Goal: Task Accomplishment & Management: Use online tool/utility

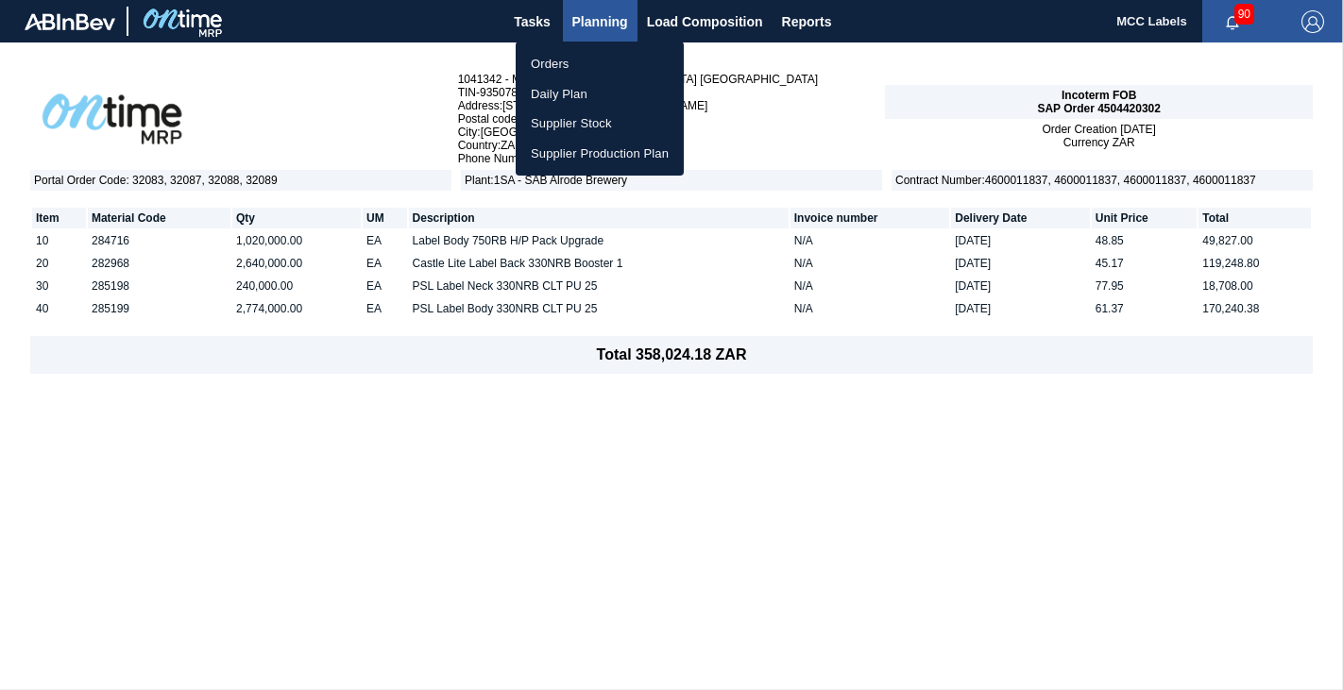
click at [536, 58] on li "Orders" at bounding box center [600, 64] width 168 height 30
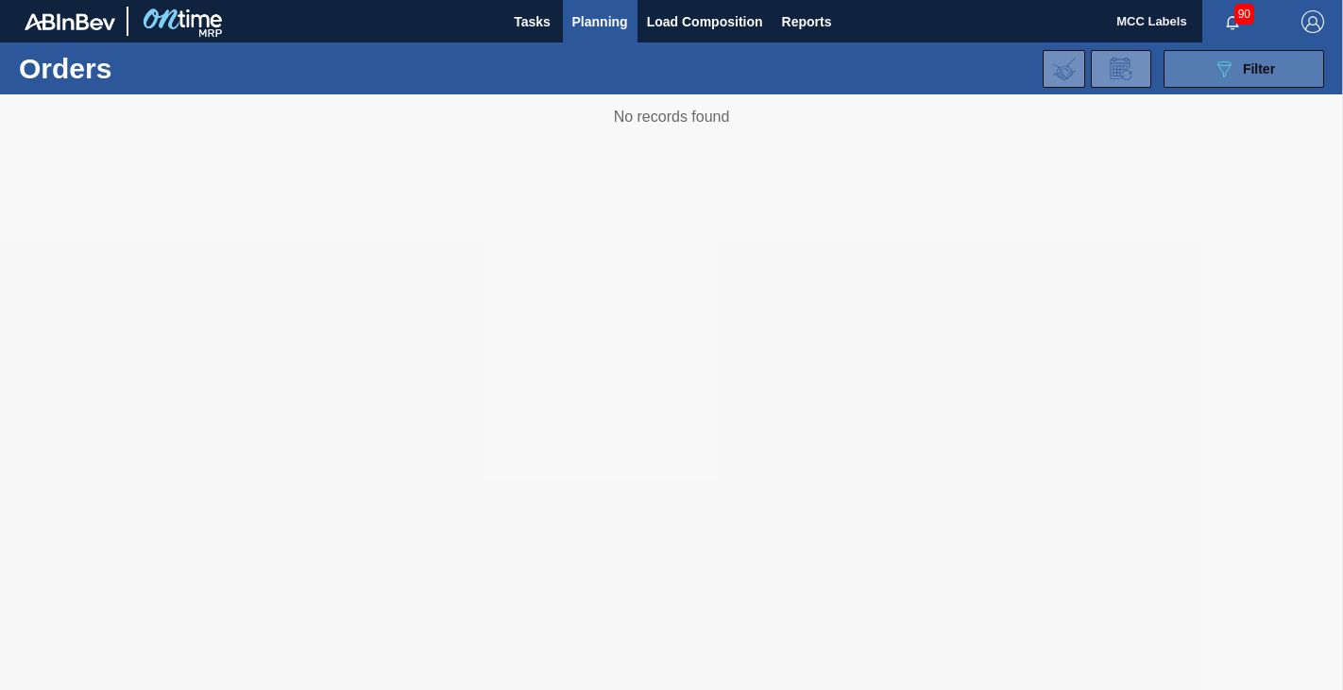
click at [1197, 65] on button "089F7B8B-B2A5-4AFE-B5C0-19BA573D28AC Filter" at bounding box center [1243, 69] width 161 height 38
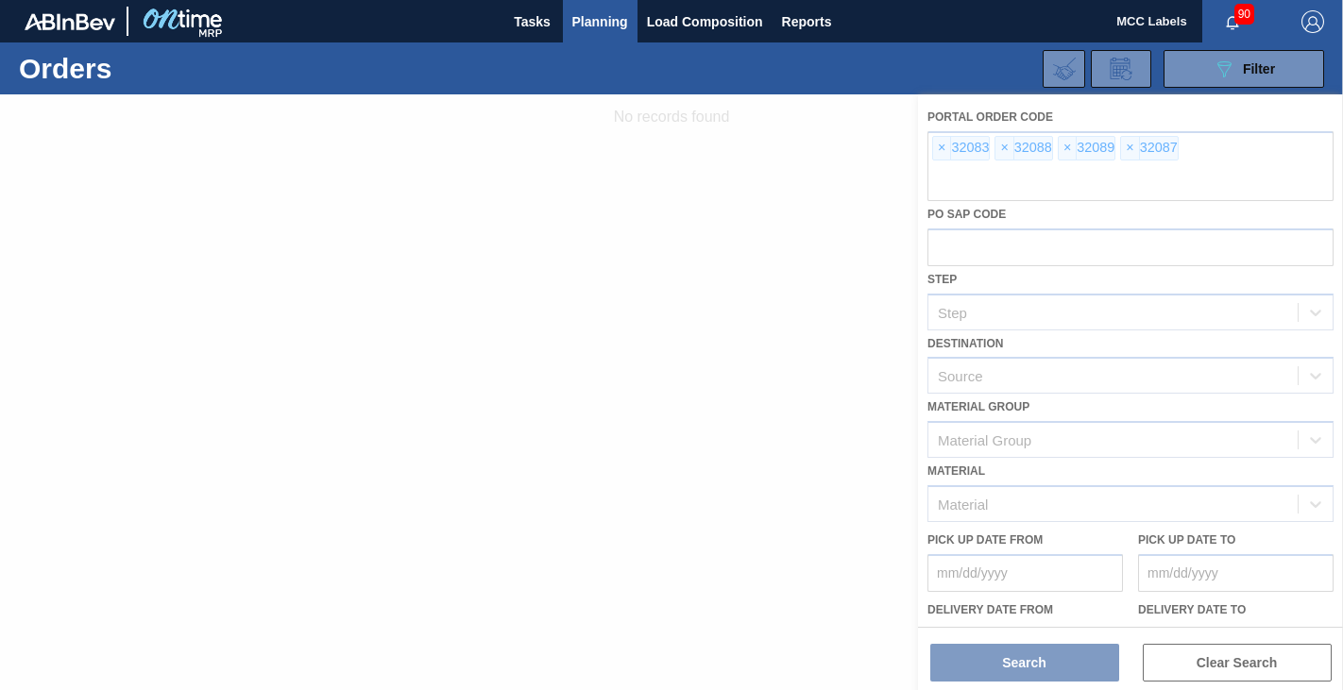
click at [935, 149] on div at bounding box center [671, 392] width 1343 height 596
click at [947, 148] on div at bounding box center [671, 392] width 1343 height 596
click at [943, 149] on div at bounding box center [671, 392] width 1343 height 596
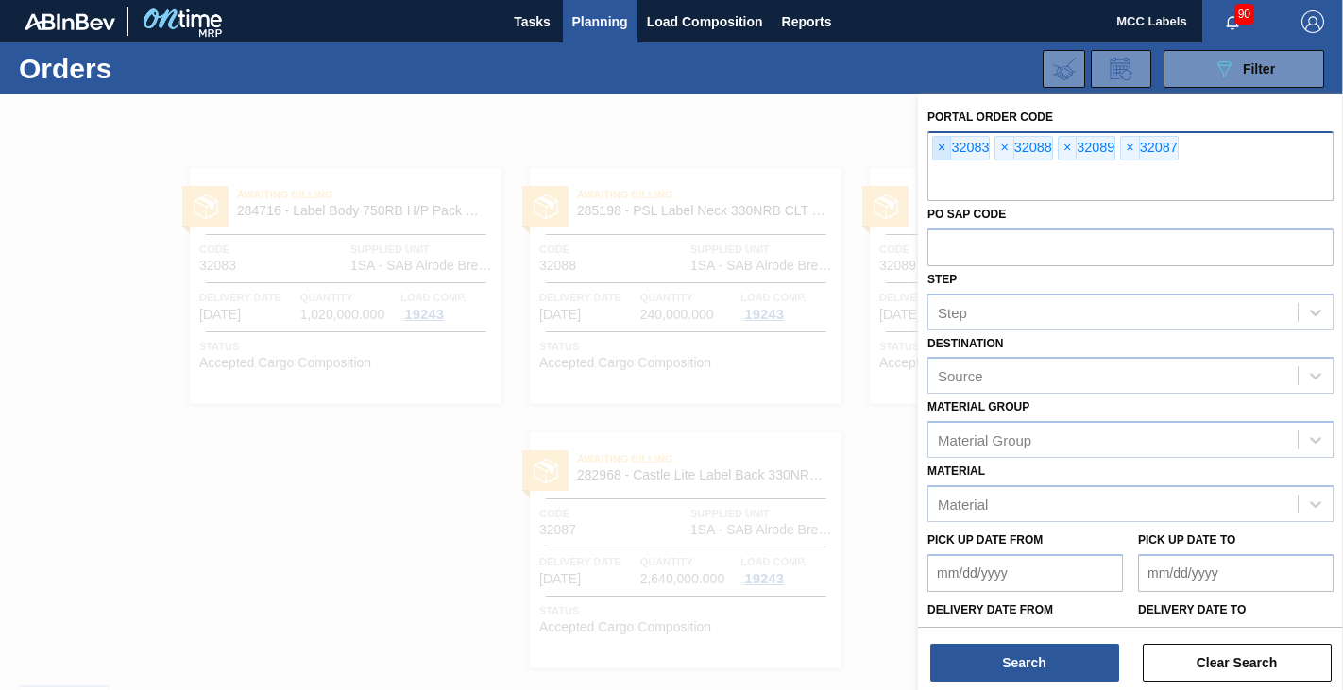
click at [940, 145] on span "×" at bounding box center [942, 148] width 18 height 23
click at [939, 145] on span "×" at bounding box center [942, 148] width 18 height 23
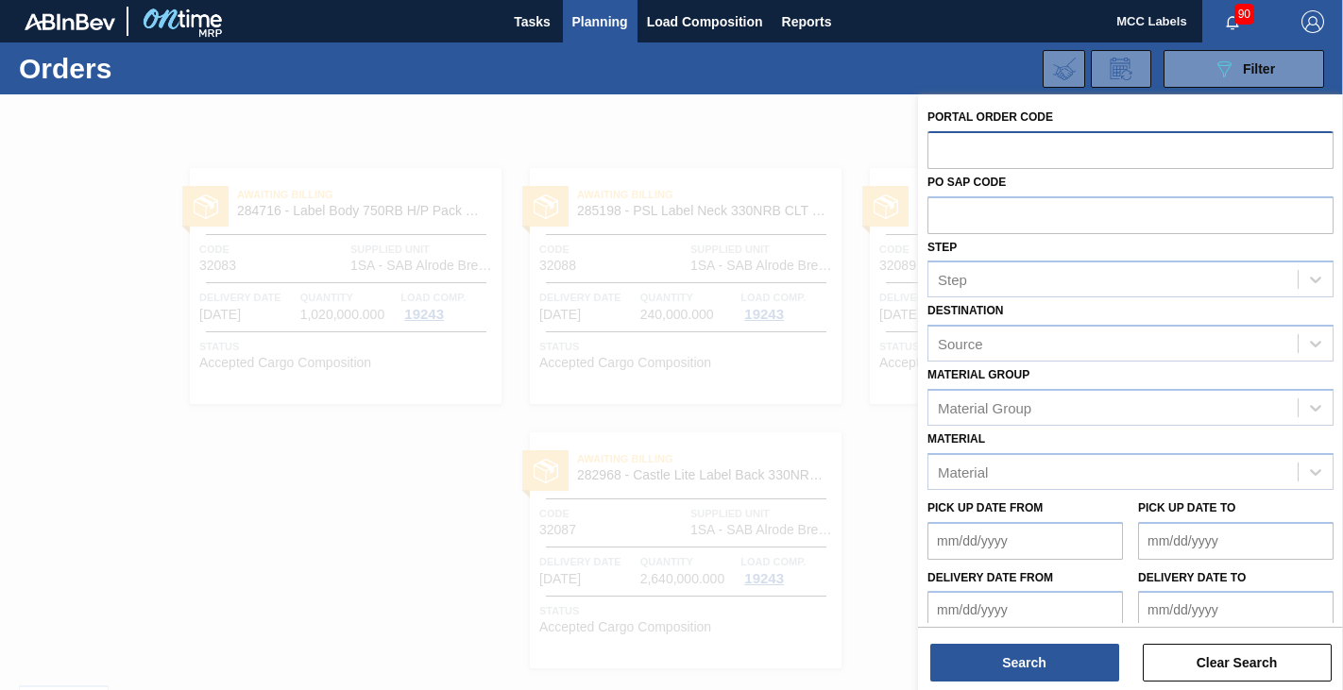
click at [939, 145] on input "text" at bounding box center [1130, 149] width 406 height 36
type input "32212"
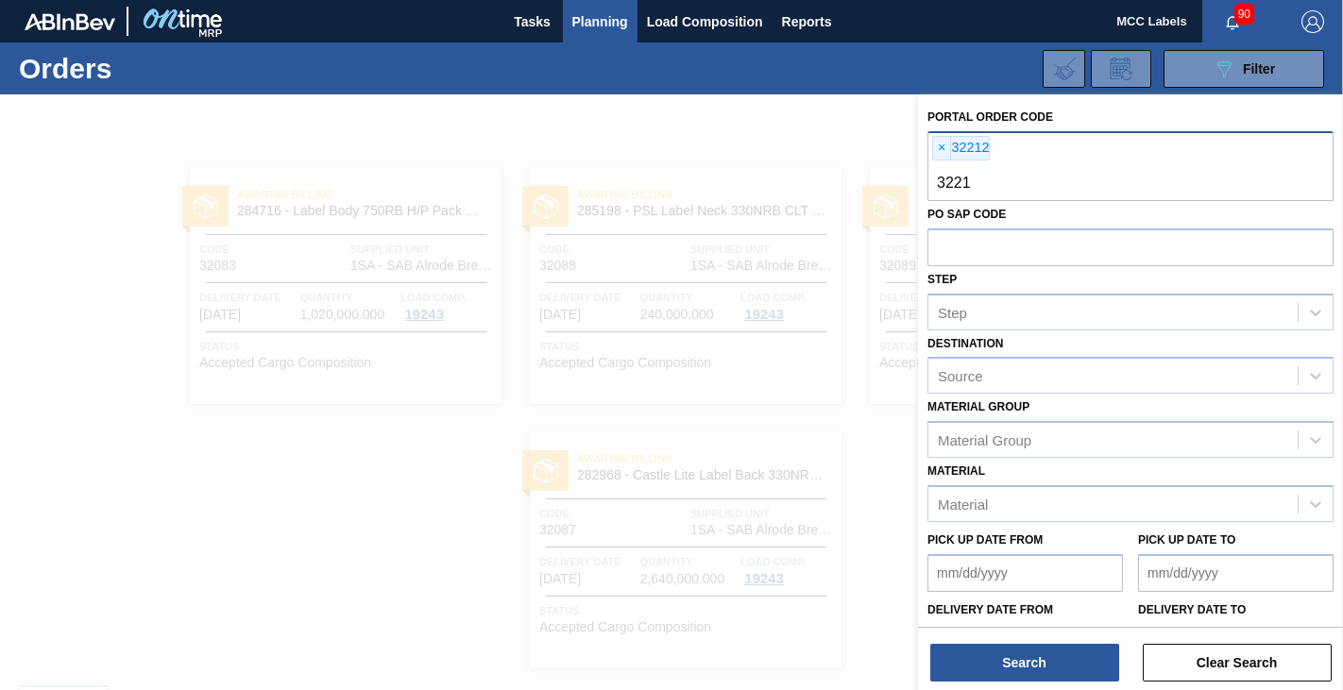
type input "32213"
type input "3"
type input "32215"
type input "32216"
type input "32217"
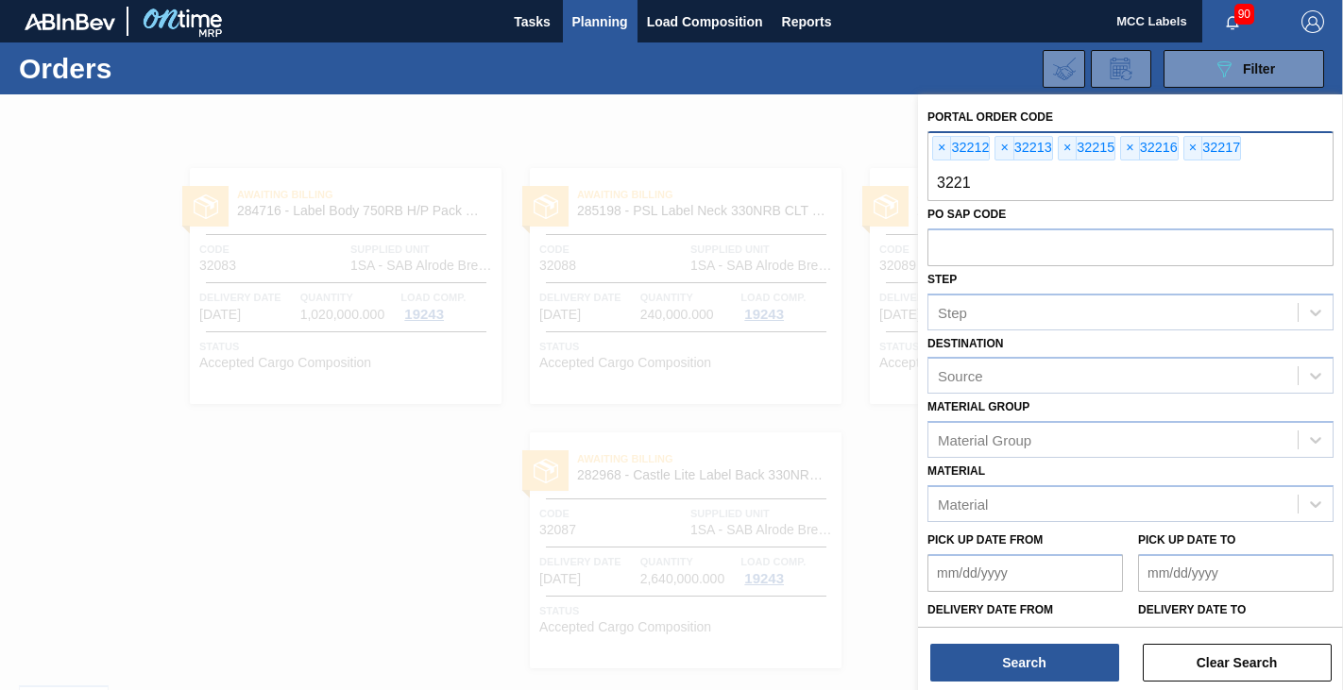
type input "32218"
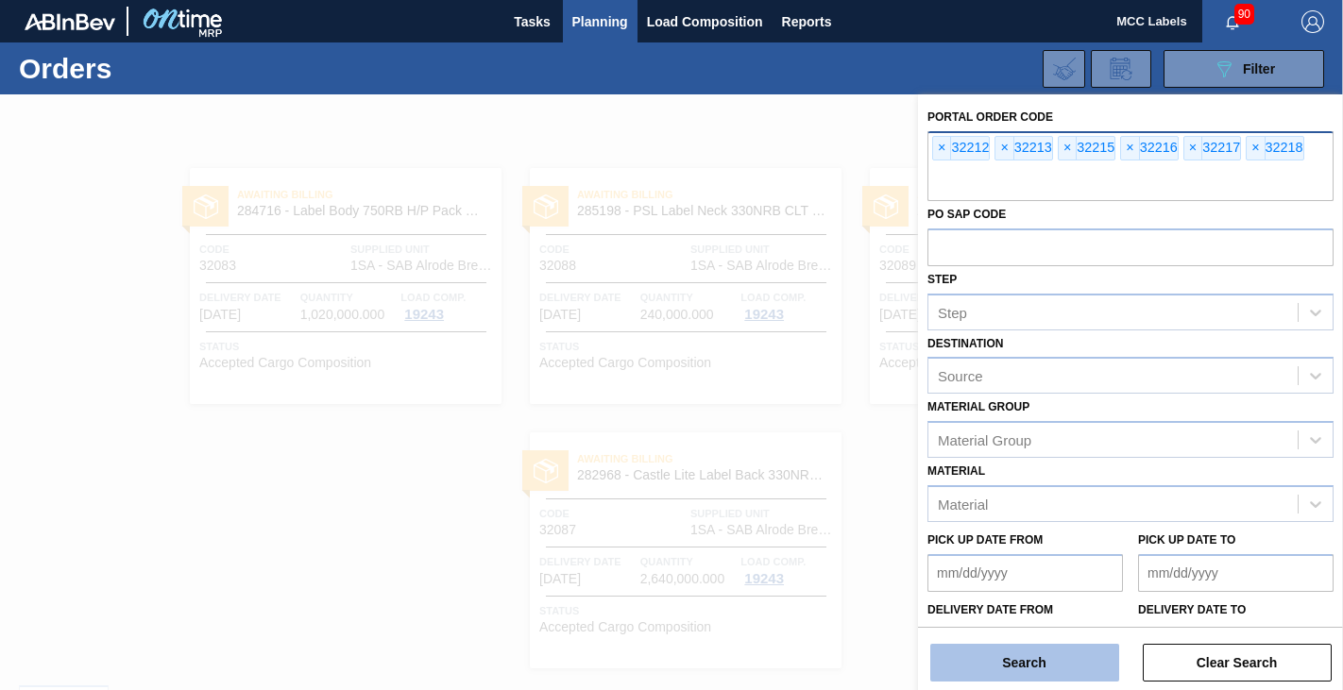
click at [1043, 664] on button "Search" at bounding box center [1024, 663] width 189 height 38
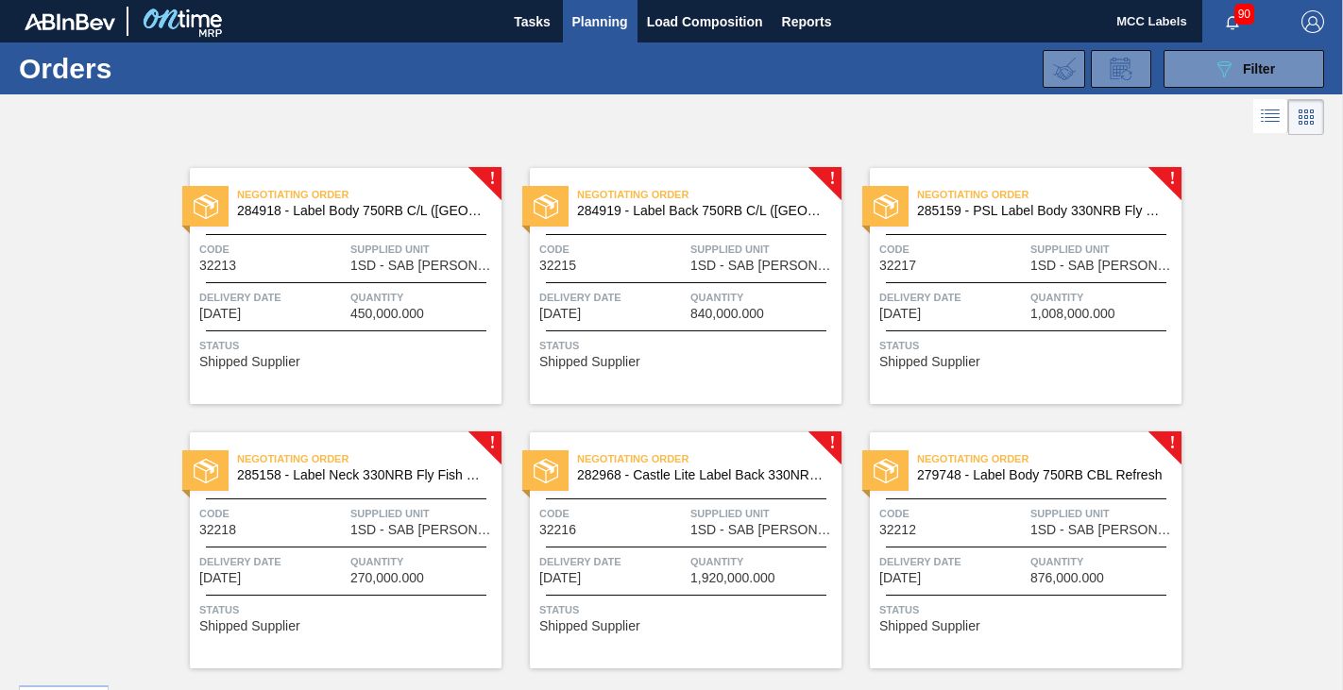
scroll to position [48, 0]
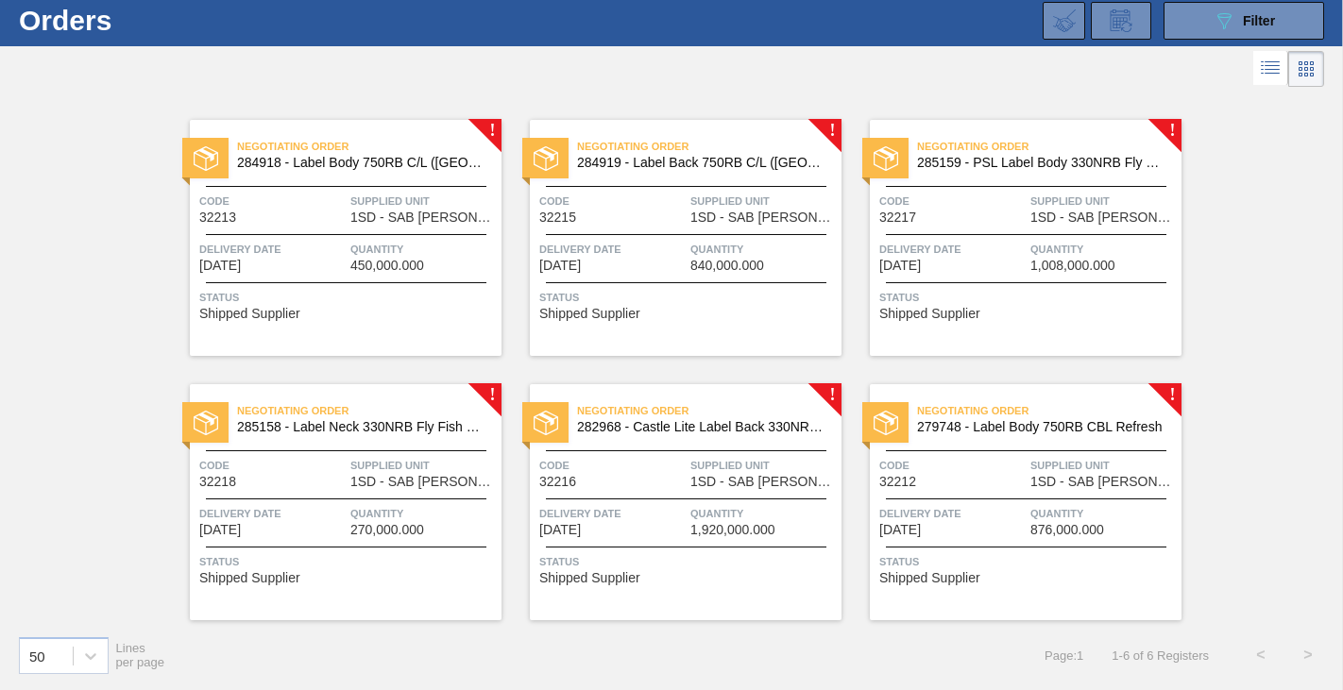
click at [300, 285] on div "Negotiating Order 284918 - Label Body 750RB C/L ([GEOGRAPHIC_DATA]) Code 32213 …" at bounding box center [346, 238] width 312 height 236
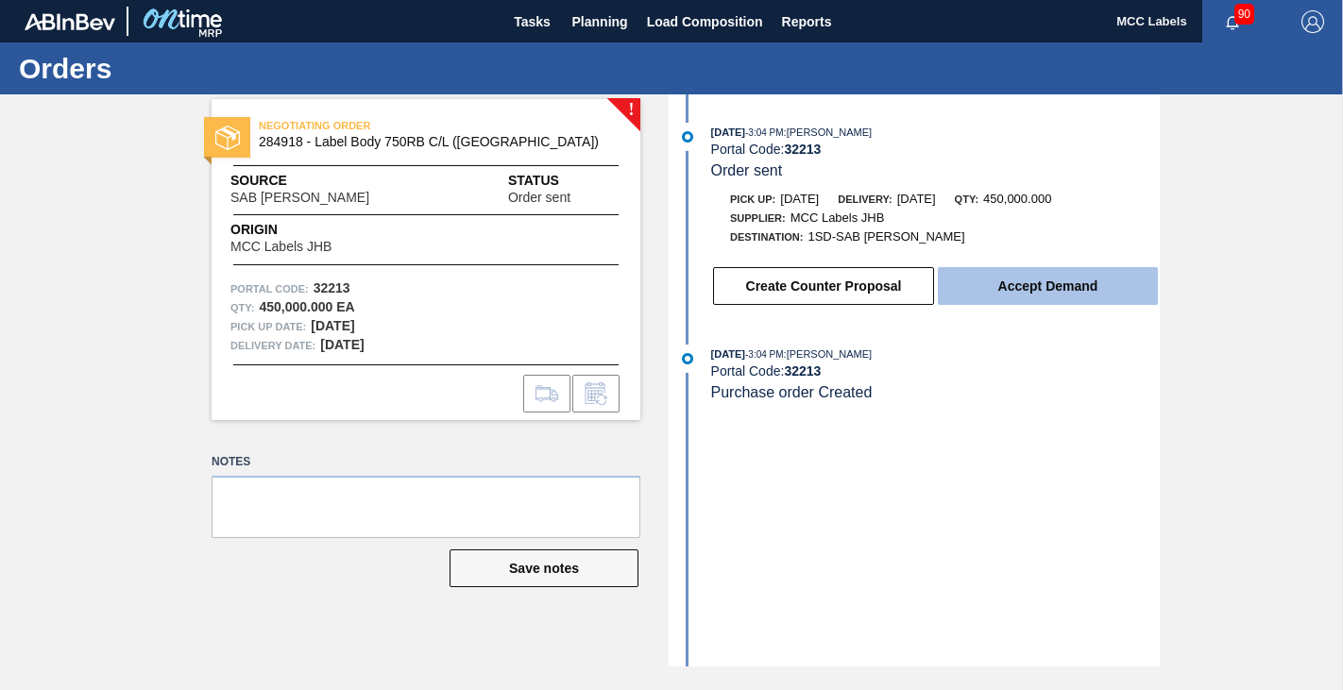
click at [1057, 304] on button "Accept Demand" at bounding box center [1048, 286] width 220 height 38
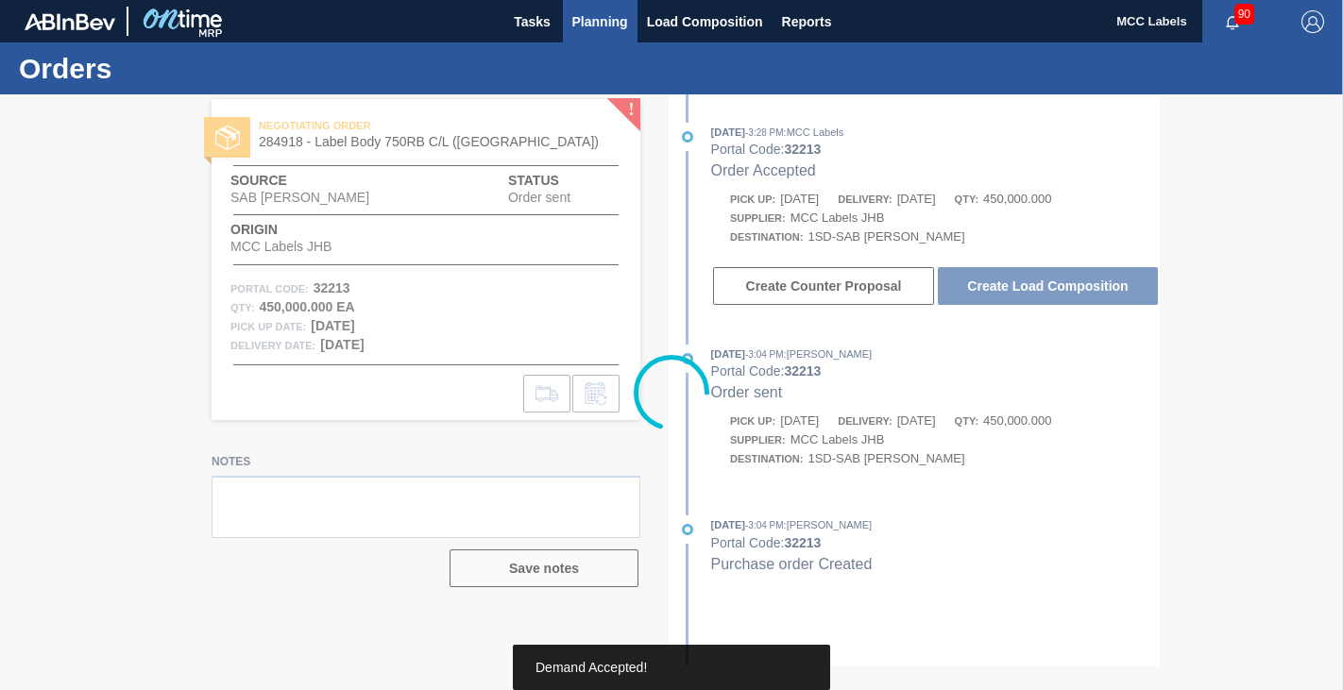
click at [588, 25] on span "Planning" at bounding box center [600, 21] width 56 height 23
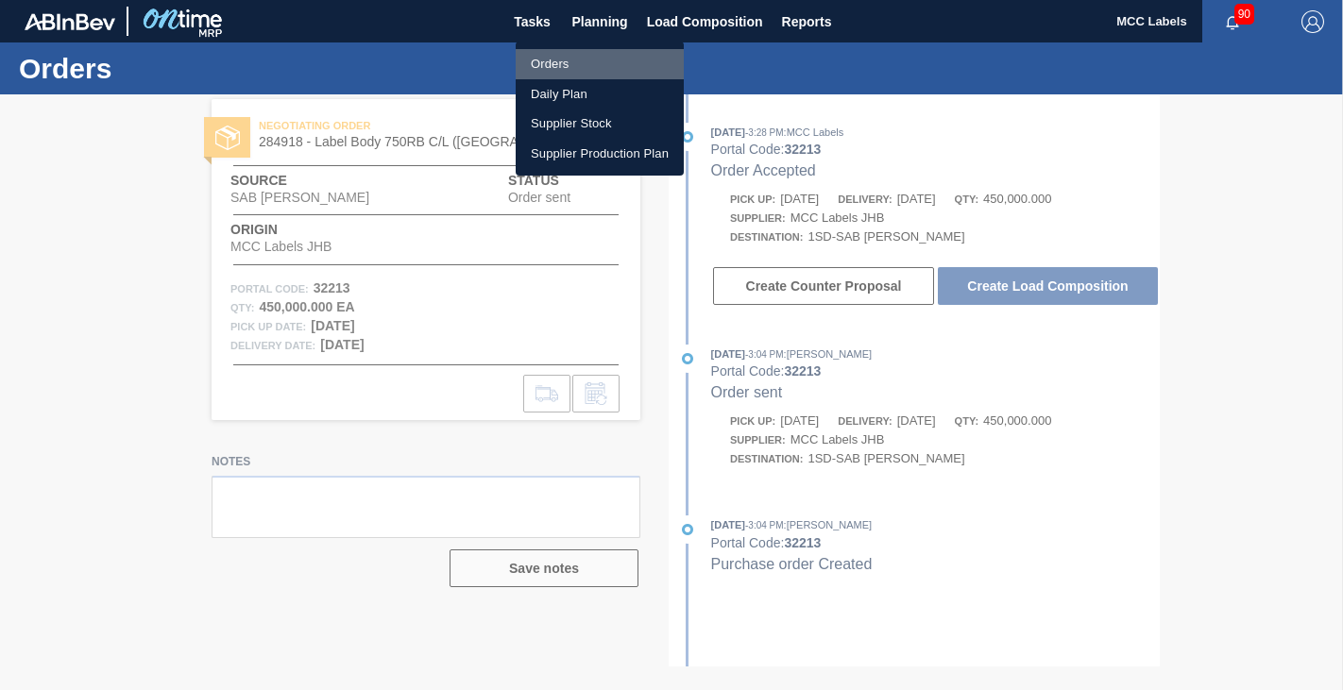
click at [551, 59] on li "Orders" at bounding box center [600, 64] width 168 height 30
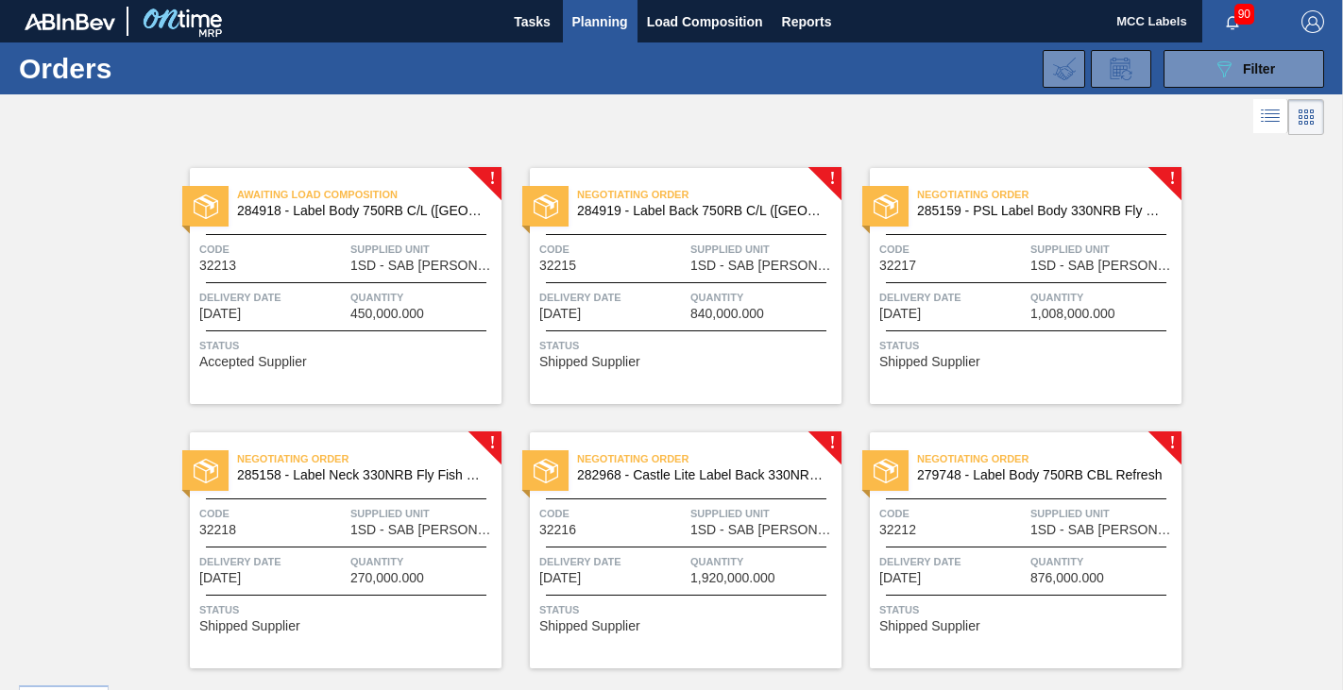
click at [611, 251] on span "Code" at bounding box center [612, 249] width 146 height 19
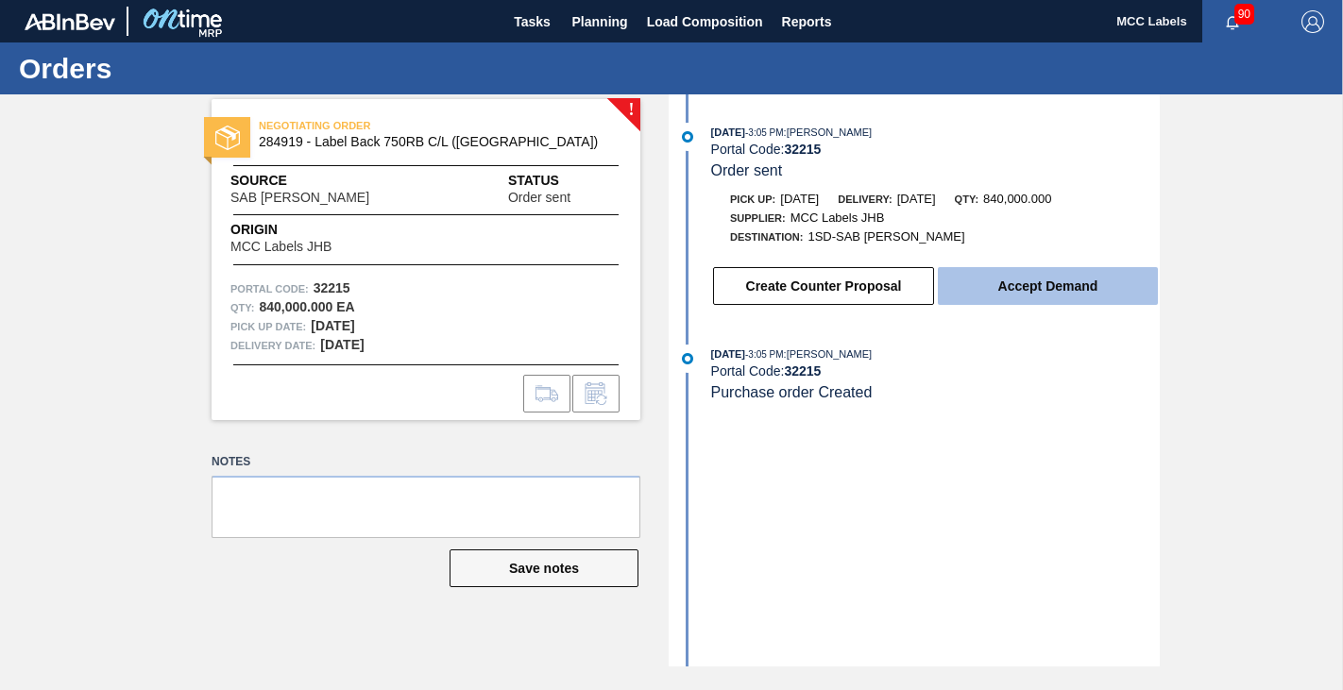
click at [1047, 292] on button "Accept Demand" at bounding box center [1048, 286] width 220 height 38
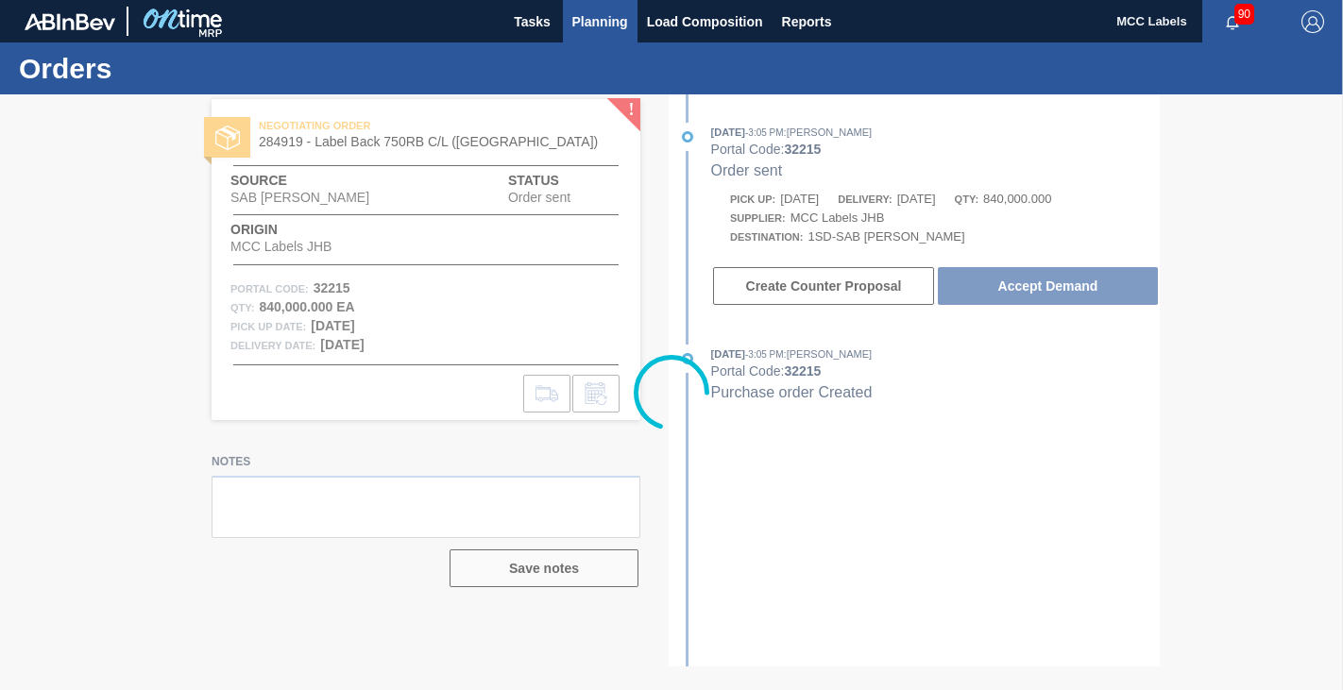
click at [595, 15] on span "Planning" at bounding box center [600, 21] width 56 height 23
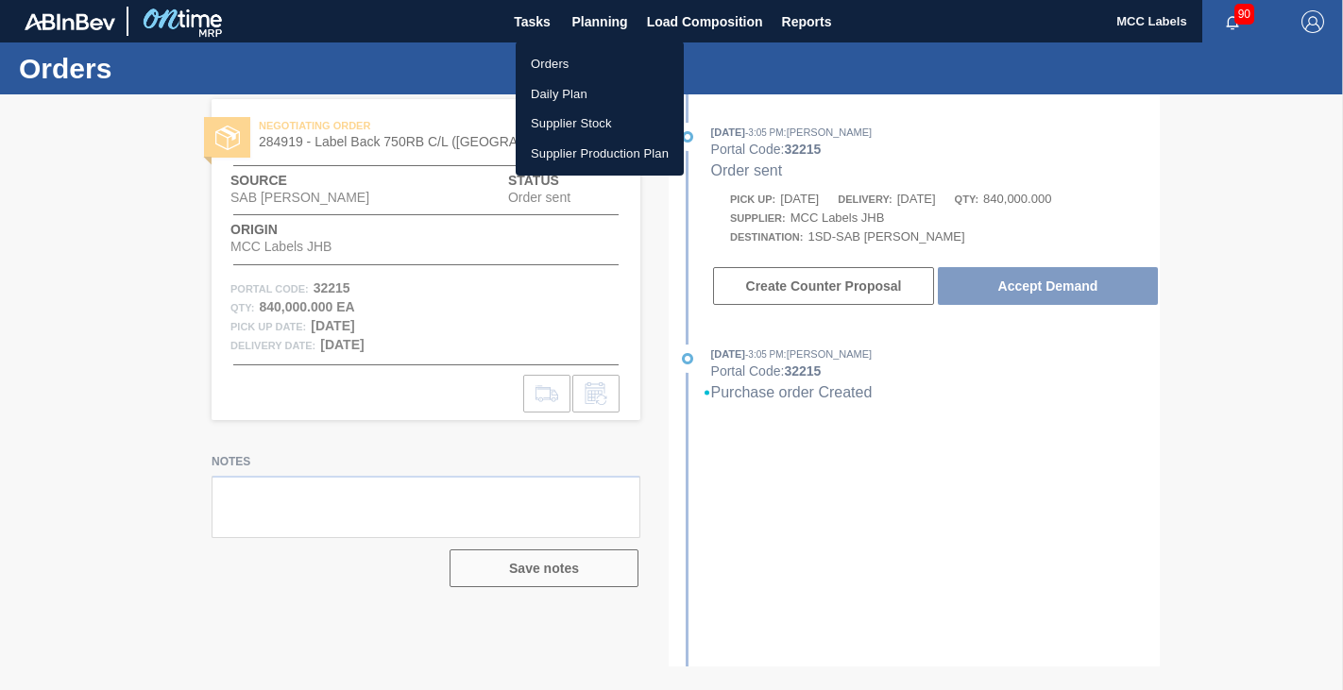
click at [548, 57] on li "Orders" at bounding box center [600, 64] width 168 height 30
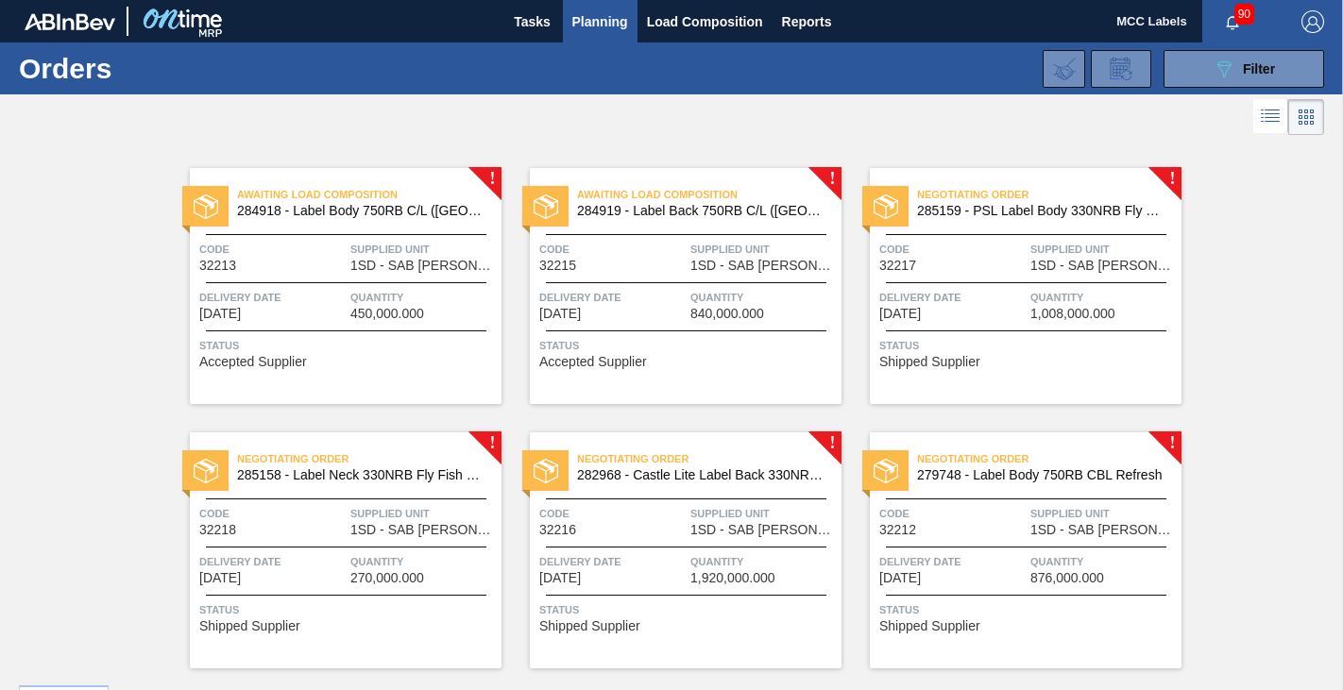
click at [1001, 327] on div "Negotiating Order 285159 - PSL Label Body 330NRB Fly Fish Lemon PU Code 32217 S…" at bounding box center [1026, 286] width 312 height 236
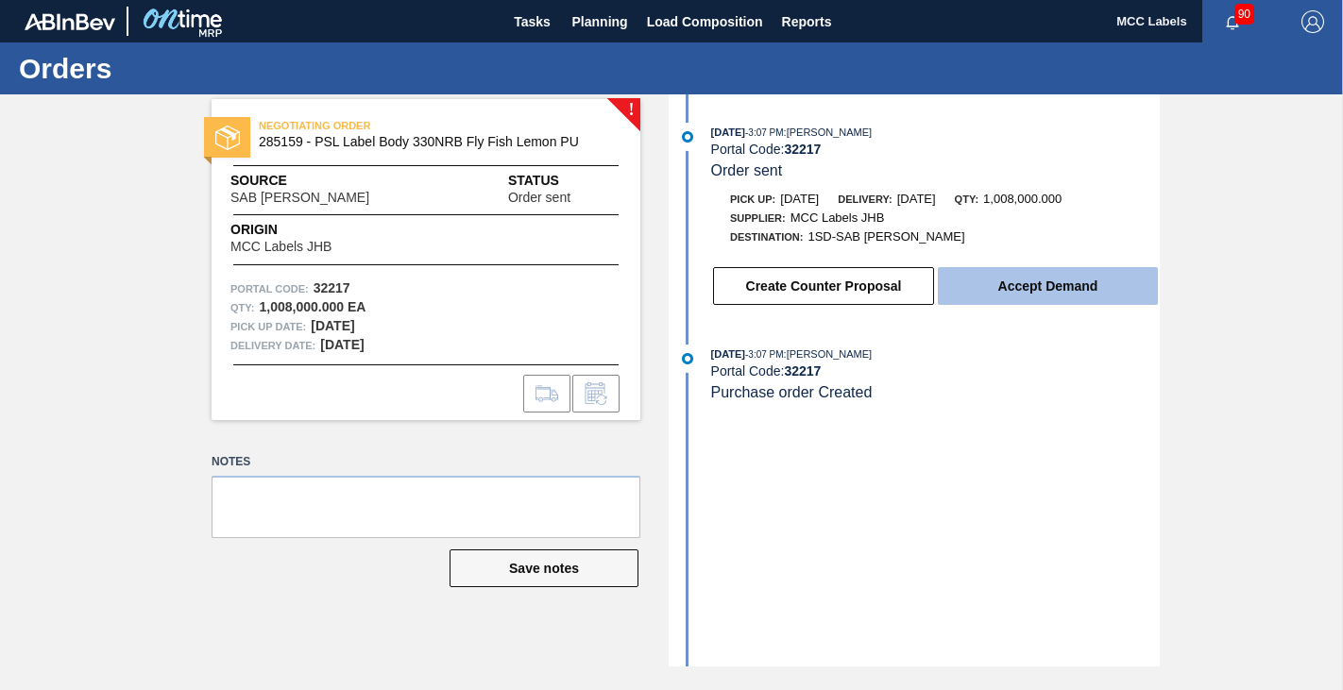
click at [1025, 291] on button "Accept Demand" at bounding box center [1048, 286] width 220 height 38
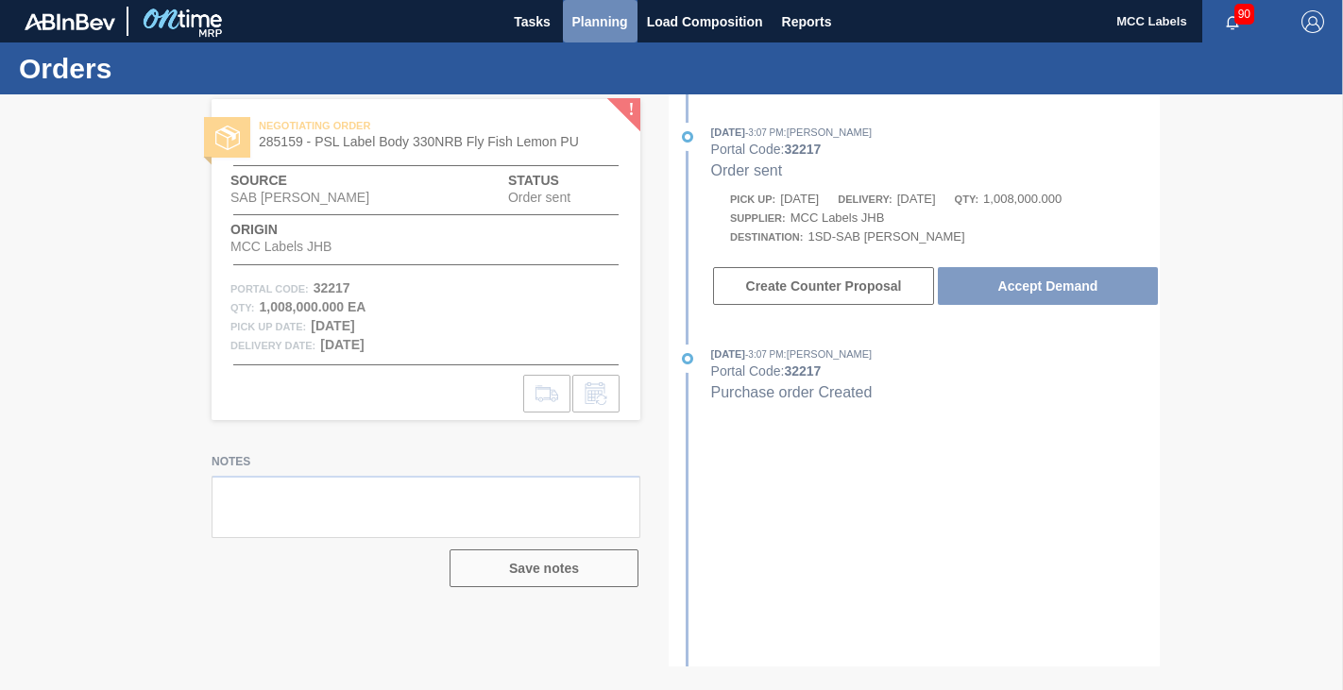
click at [586, 10] on span "Planning" at bounding box center [600, 21] width 56 height 23
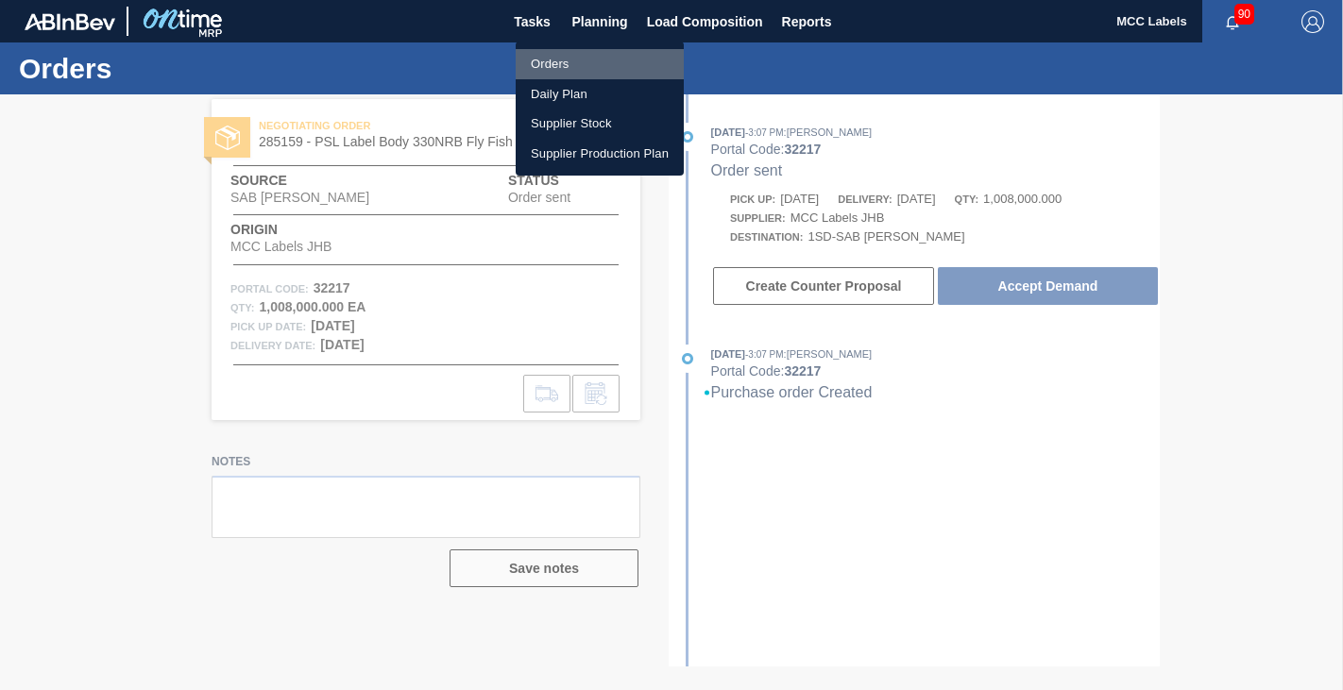
drag, startPoint x: 538, startPoint y: 61, endPoint x: 552, endPoint y: 117, distance: 57.5
click at [539, 62] on li "Orders" at bounding box center [600, 64] width 168 height 30
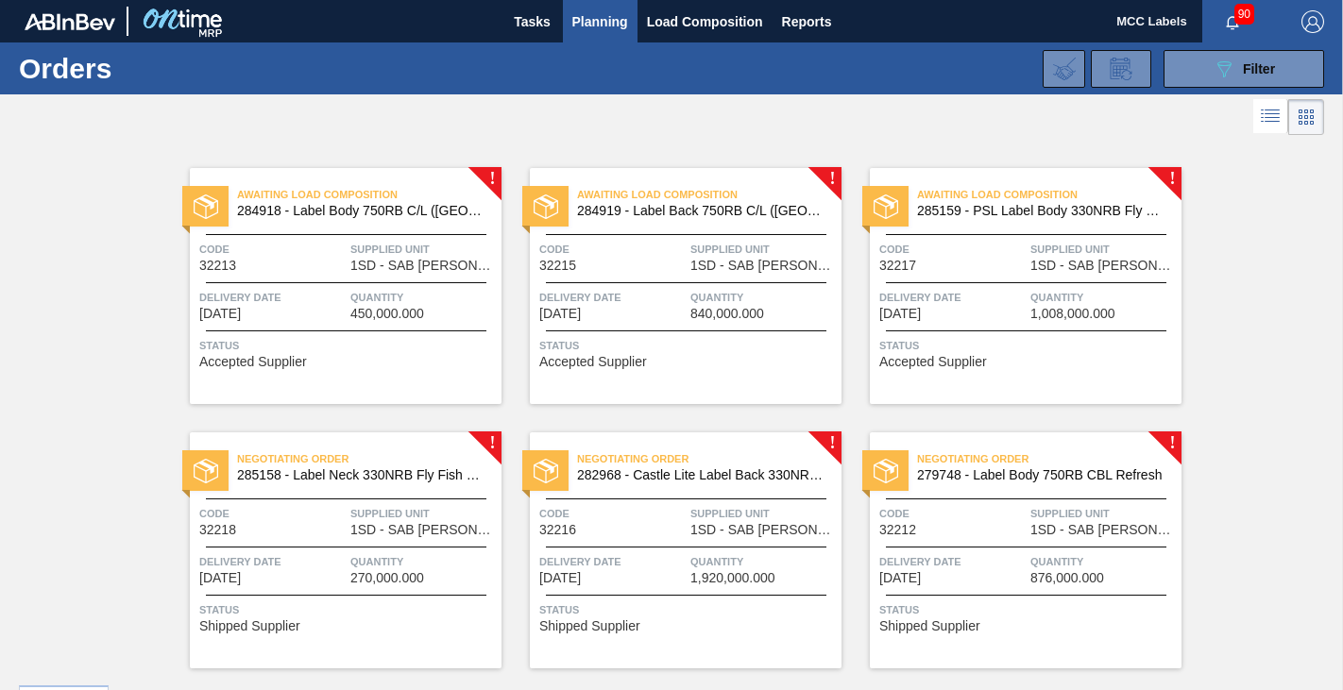
click at [414, 567] on span "Quantity" at bounding box center [423, 561] width 146 height 19
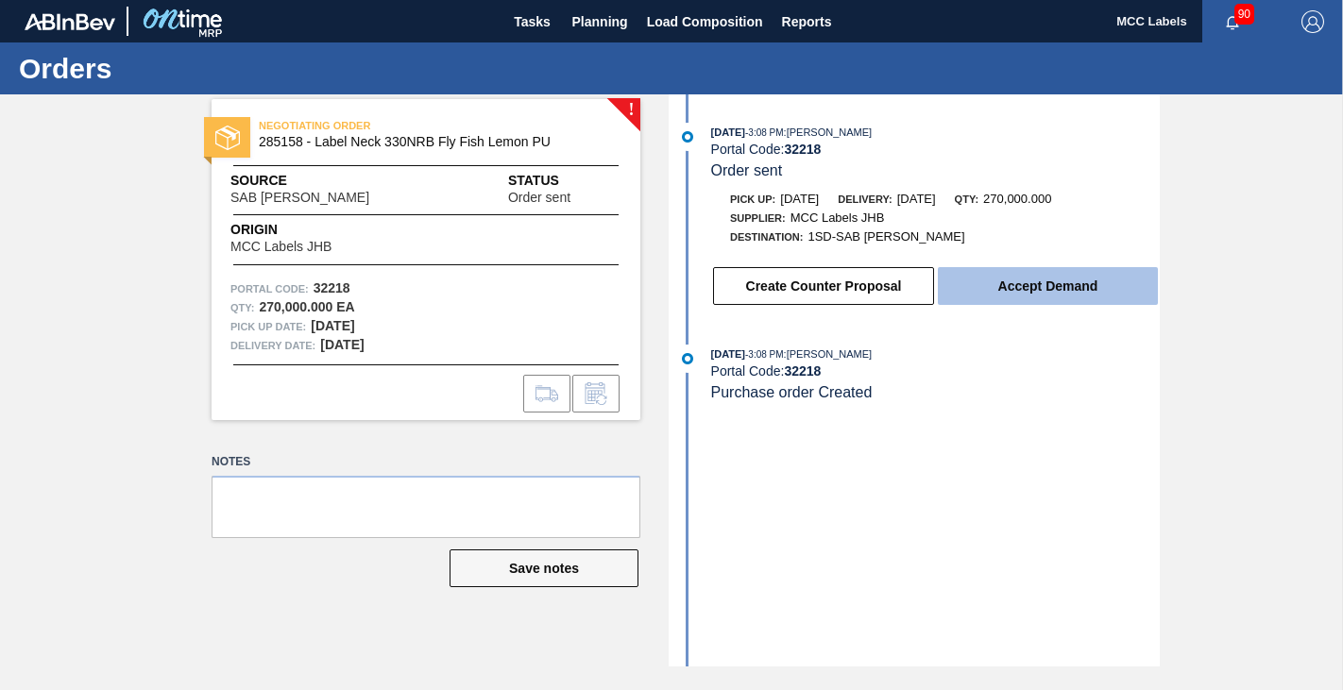
click at [1009, 290] on button "Accept Demand" at bounding box center [1048, 286] width 220 height 38
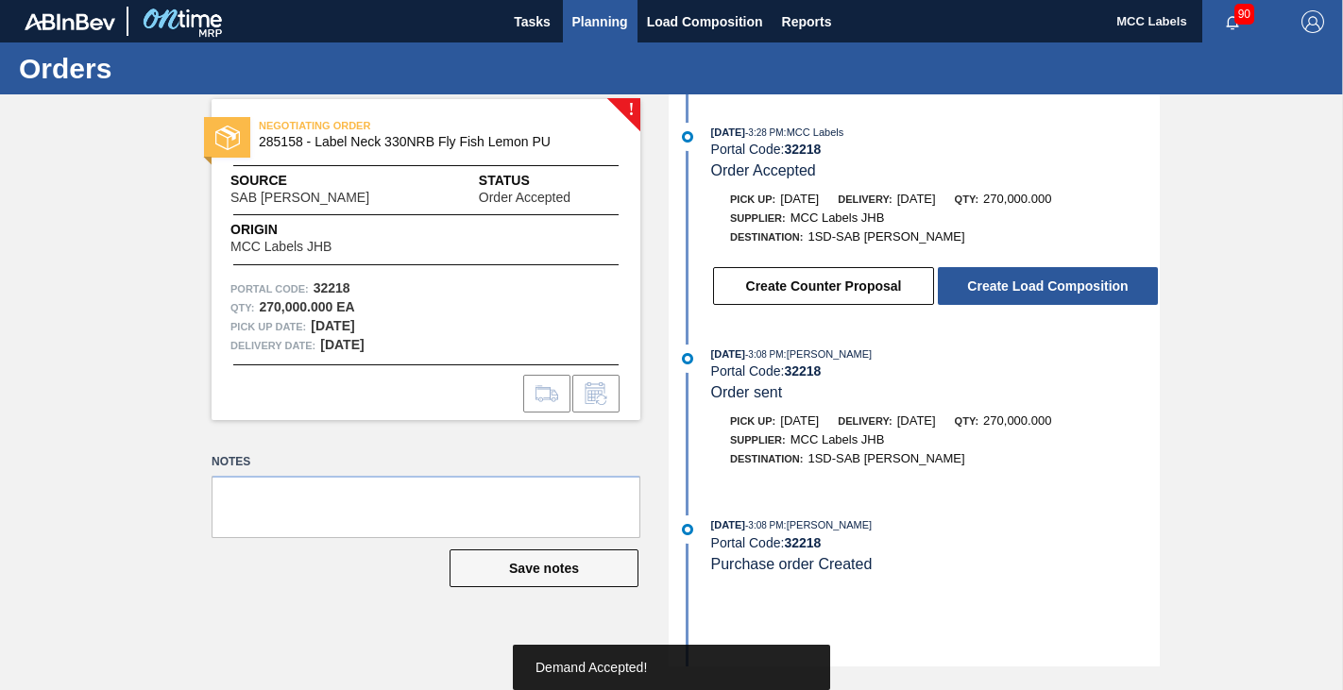
click at [607, 25] on span "Planning" at bounding box center [600, 21] width 56 height 23
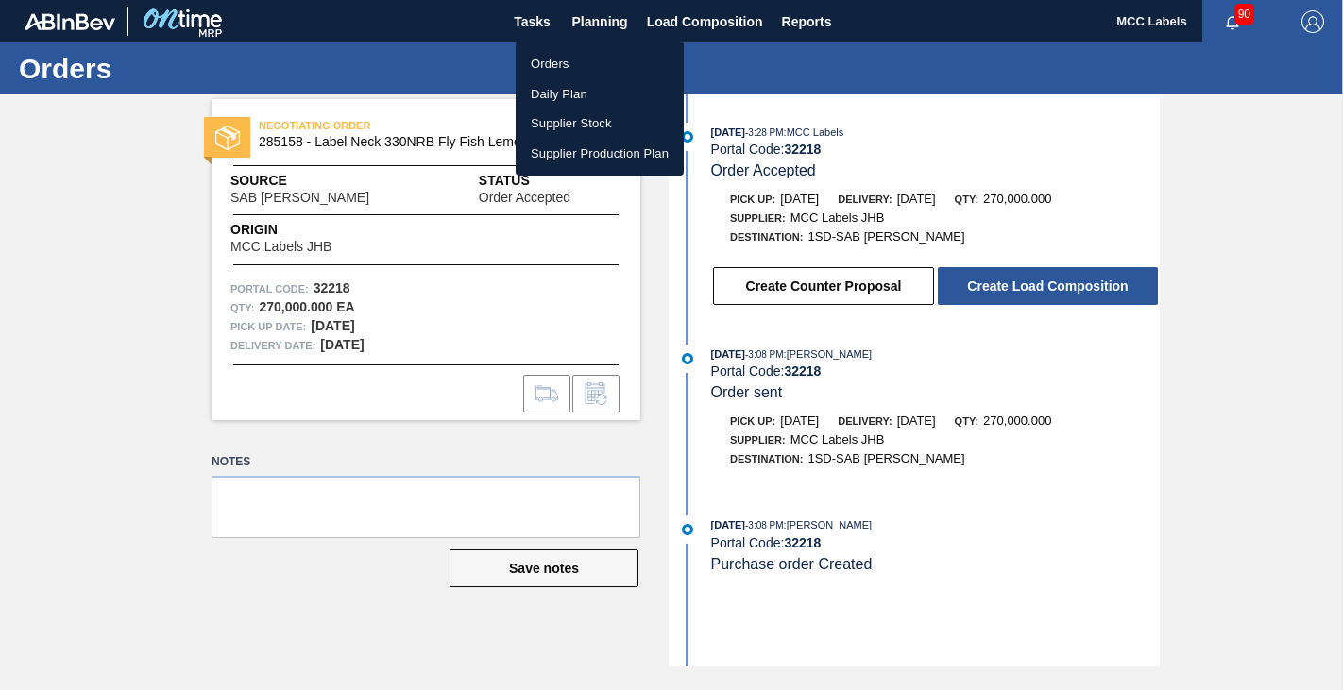
click at [548, 62] on li "Orders" at bounding box center [600, 64] width 168 height 30
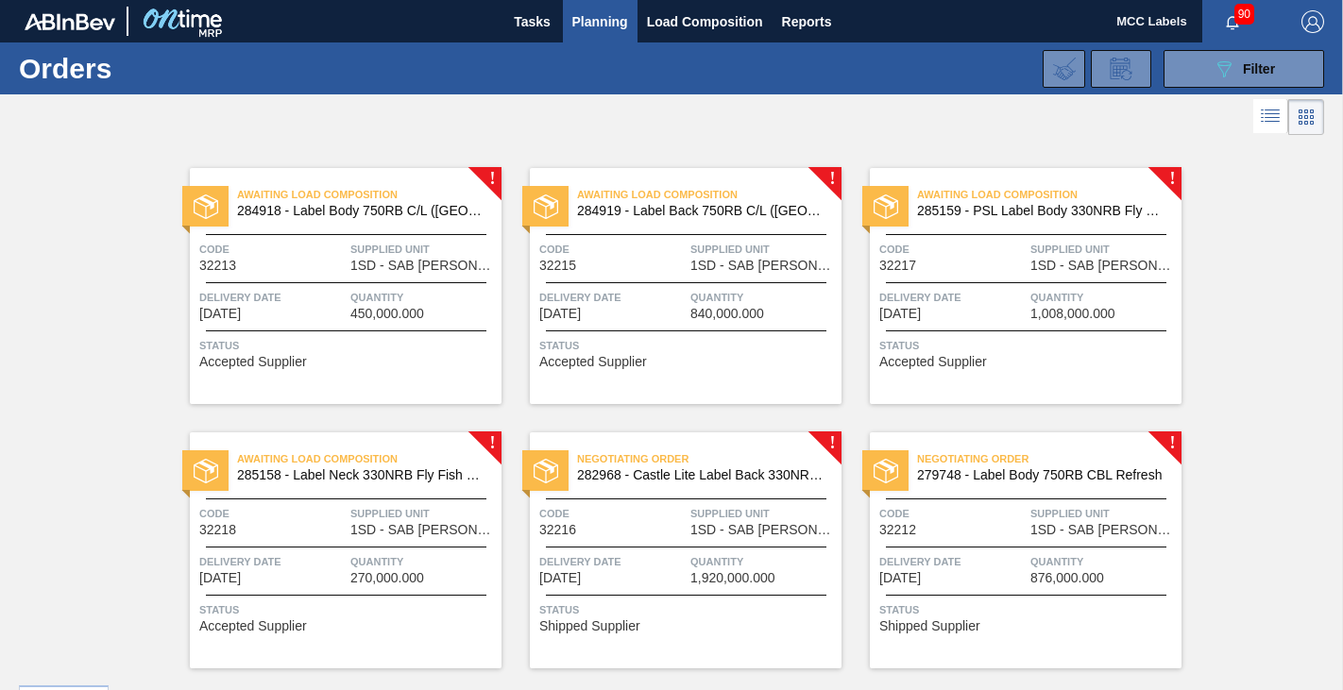
click at [695, 537] on div "Negotiating Order 282968 - Castle Lite Label Back 330NRB Booster 1 Code 32216 S…" at bounding box center [686, 550] width 312 height 236
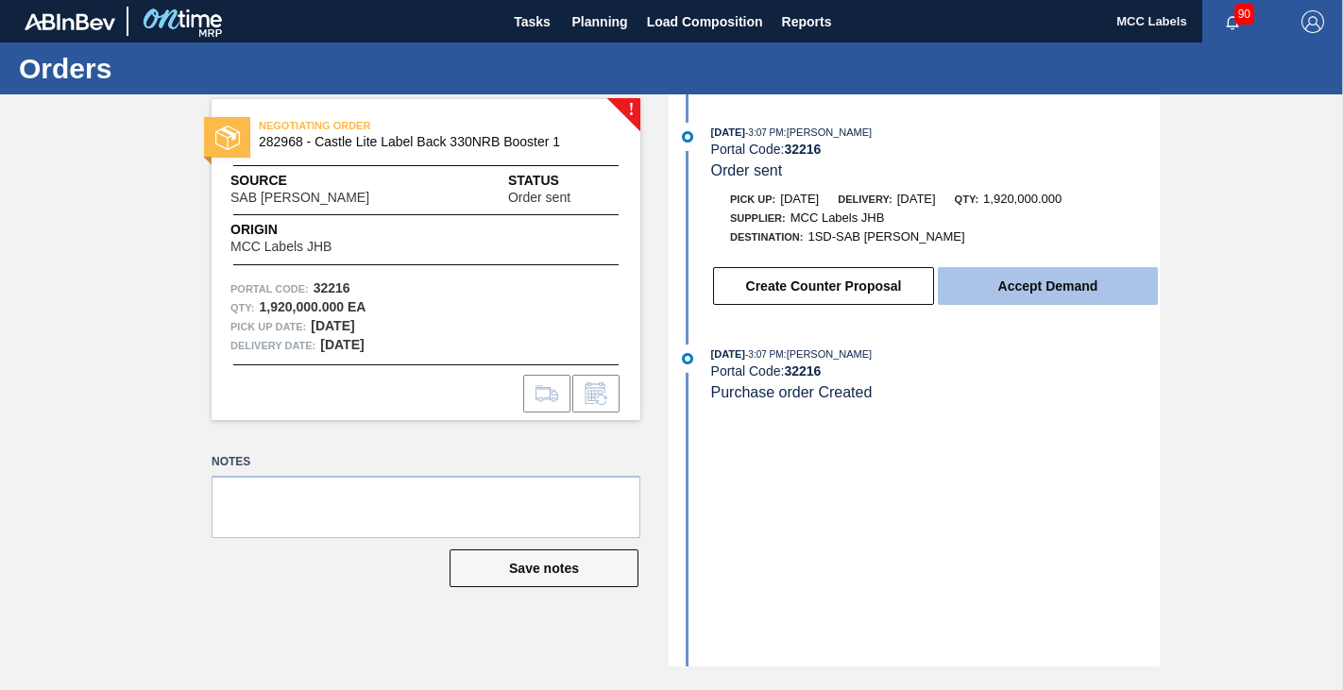
click at [1014, 295] on button "Accept Demand" at bounding box center [1048, 286] width 220 height 38
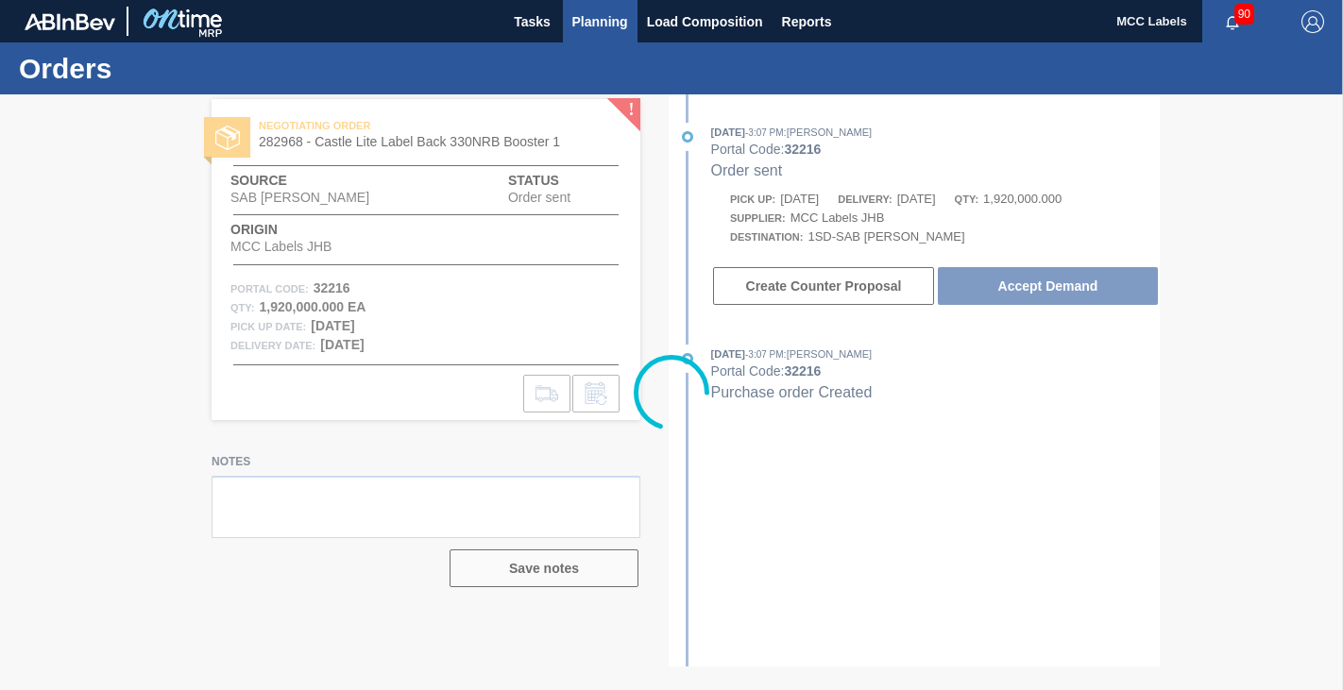
click at [588, 25] on span "Planning" at bounding box center [600, 21] width 56 height 23
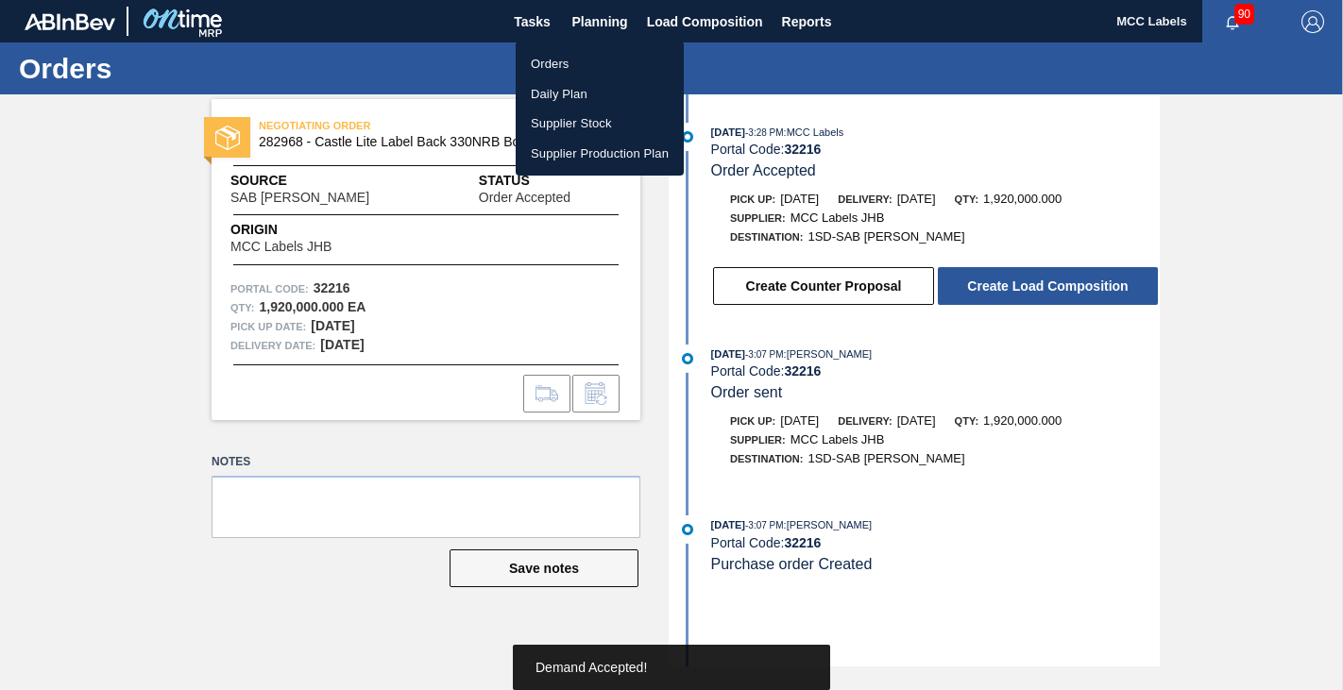
click at [998, 280] on div at bounding box center [671, 345] width 1343 height 690
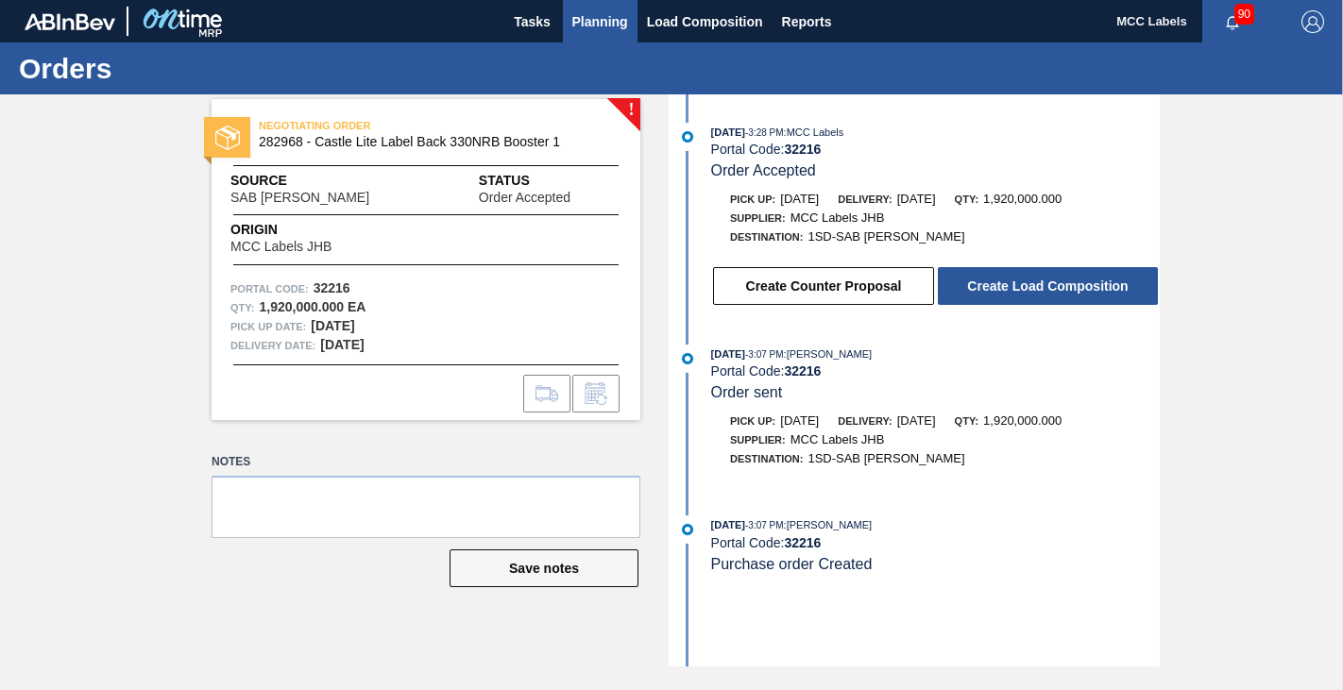
click at [596, 27] on span "Planning" at bounding box center [600, 21] width 56 height 23
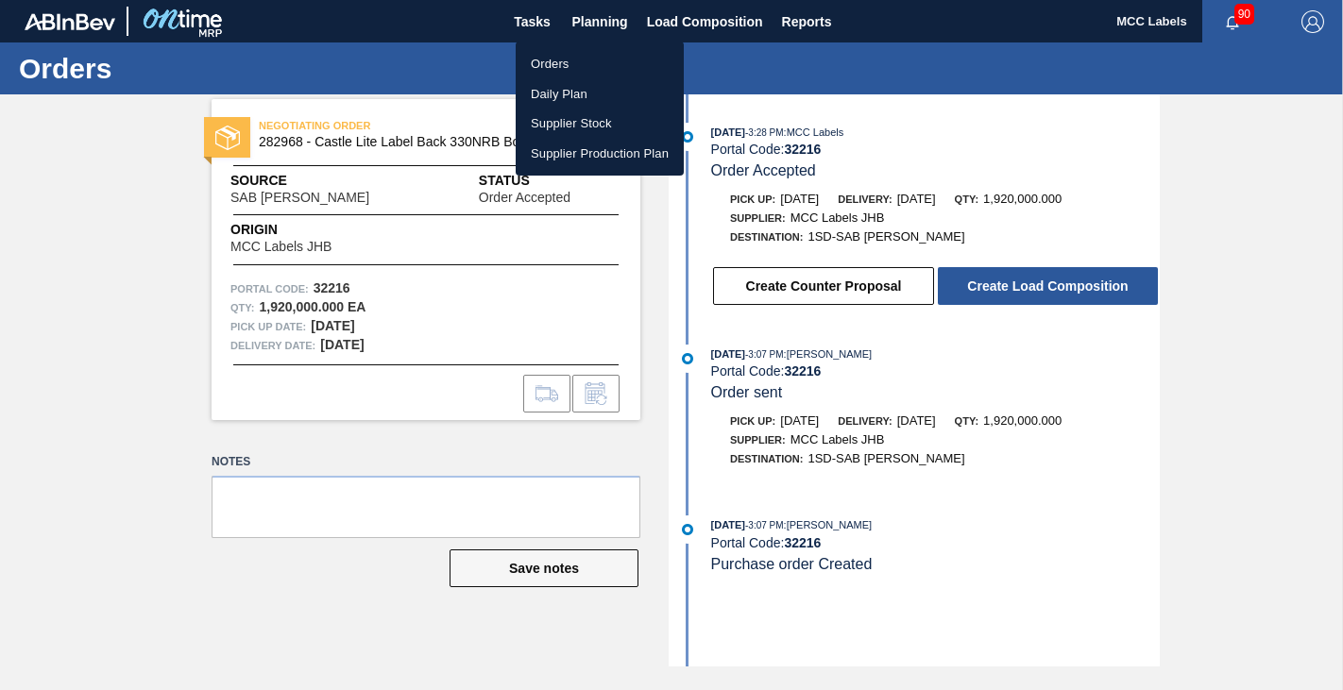
click at [550, 65] on li "Orders" at bounding box center [600, 64] width 168 height 30
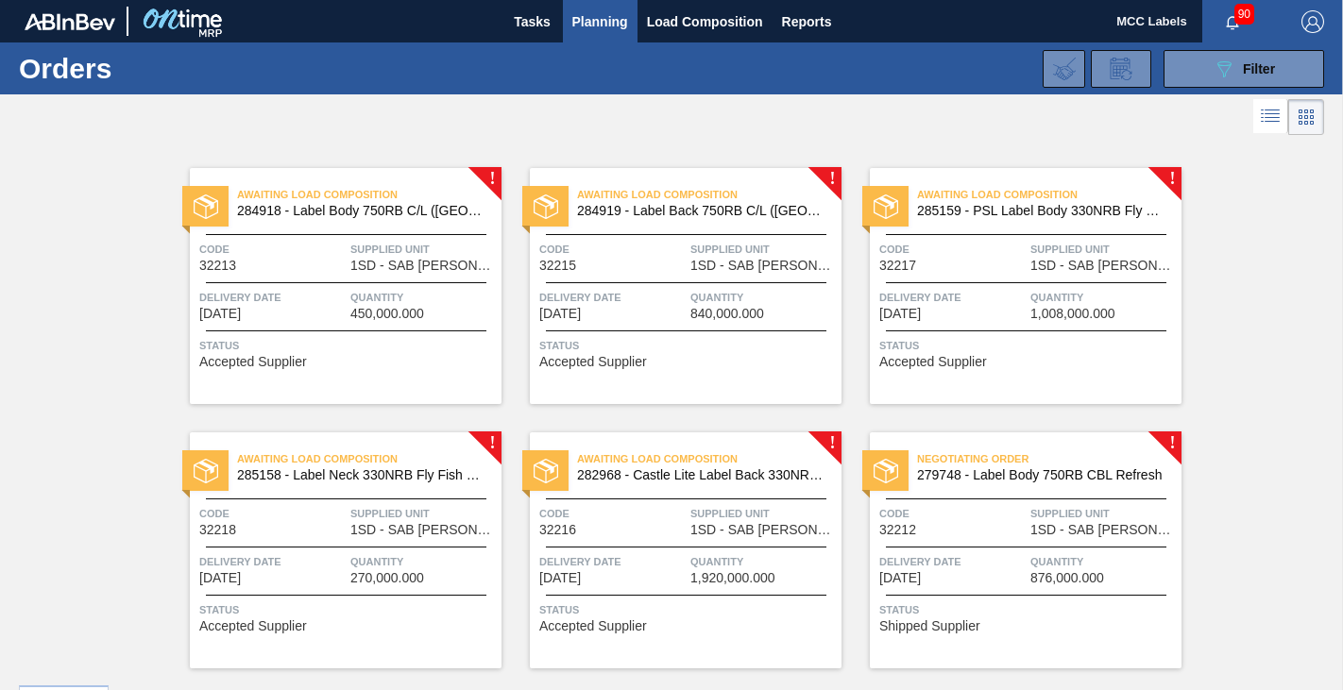
click at [953, 582] on div "Delivery Date [DATE]" at bounding box center [952, 568] width 146 height 33
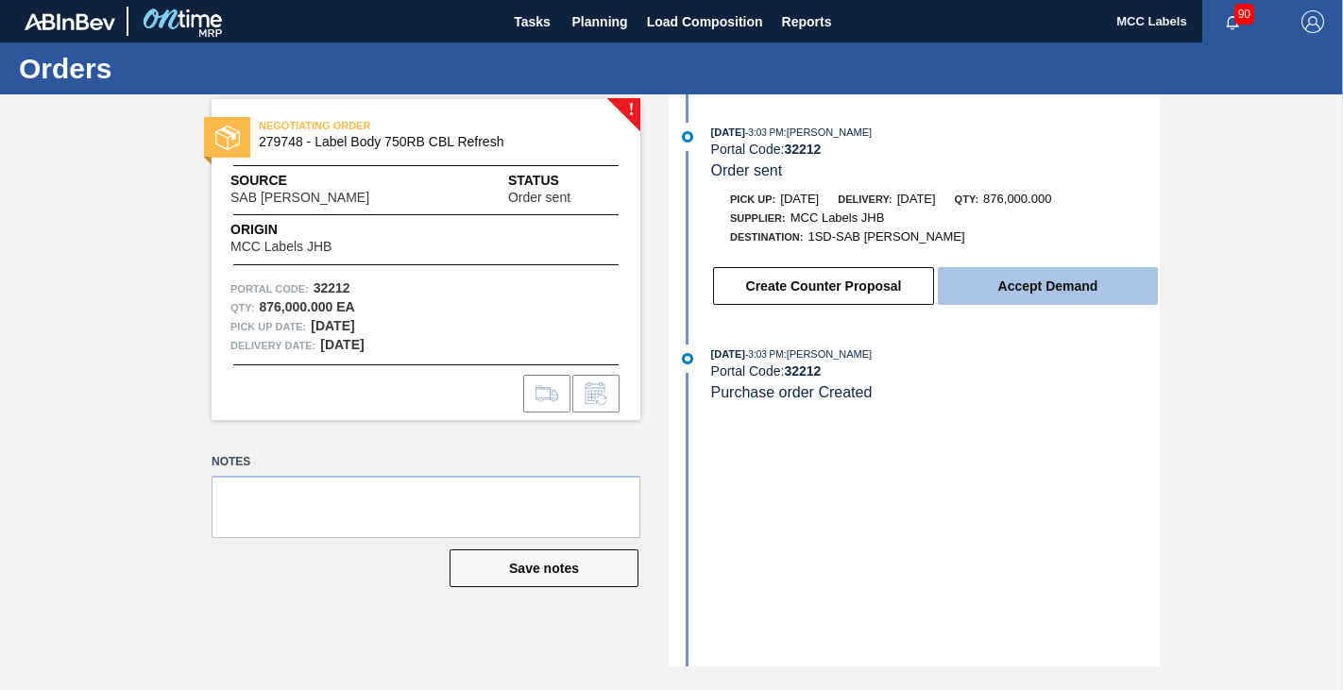
click at [1075, 280] on button "Accept Demand" at bounding box center [1048, 286] width 220 height 38
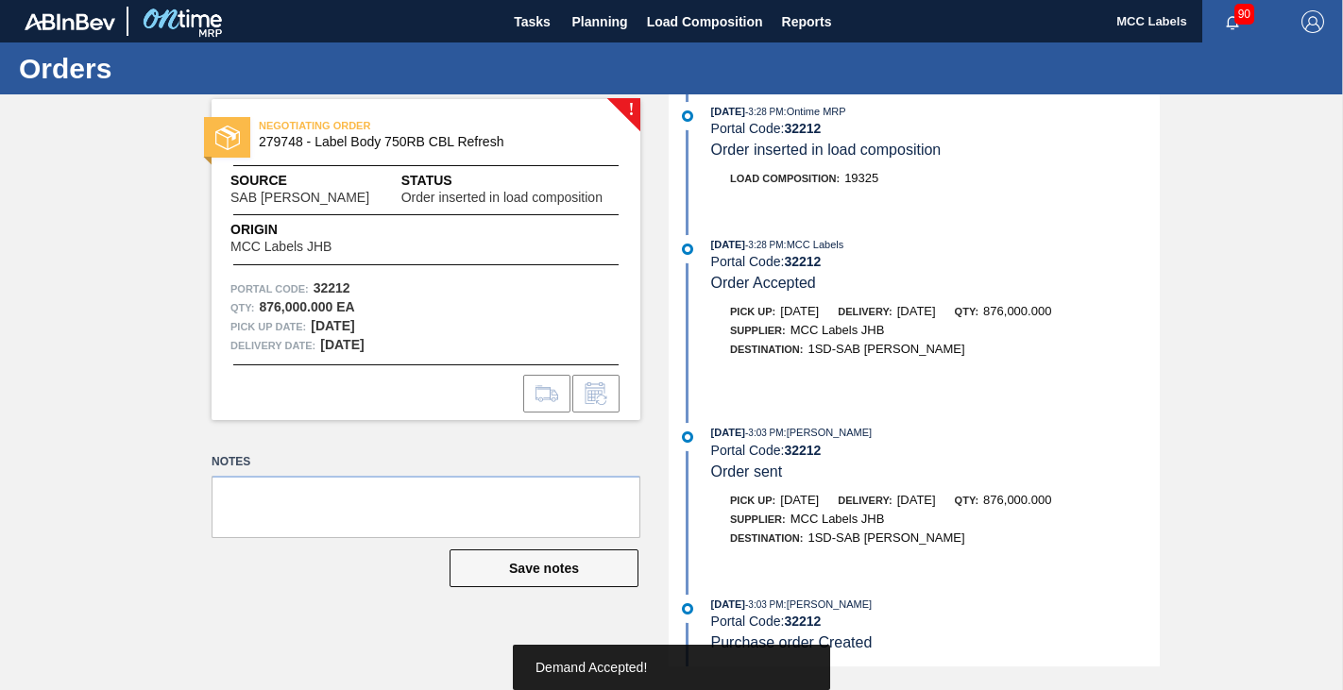
scroll to position [25, 0]
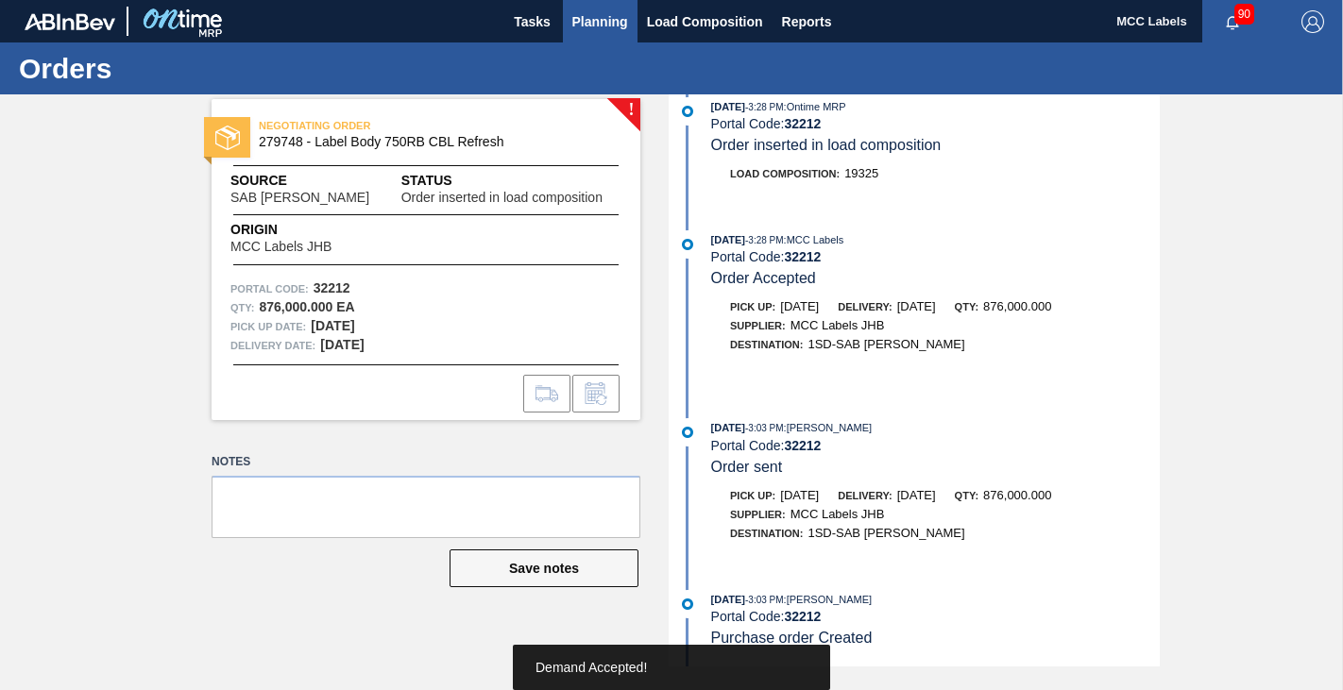
click at [587, 9] on button "Planning" at bounding box center [600, 21] width 75 height 42
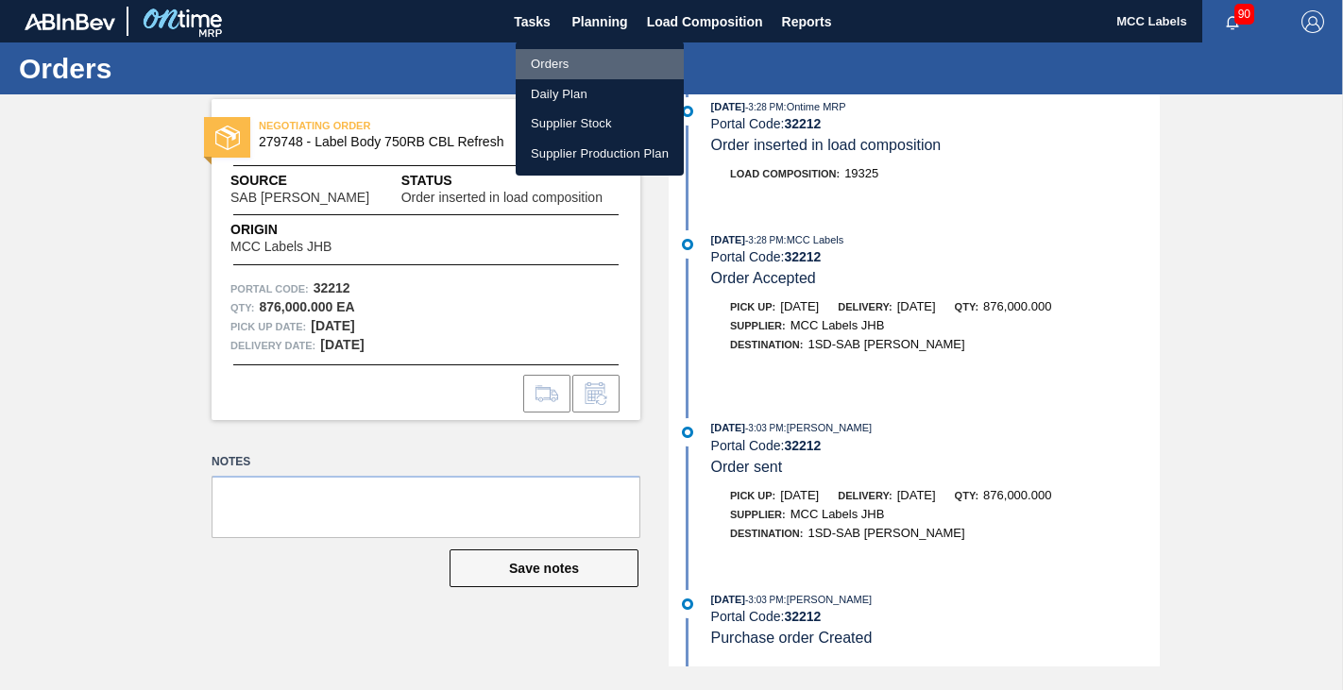
click at [536, 59] on li "Orders" at bounding box center [600, 64] width 168 height 30
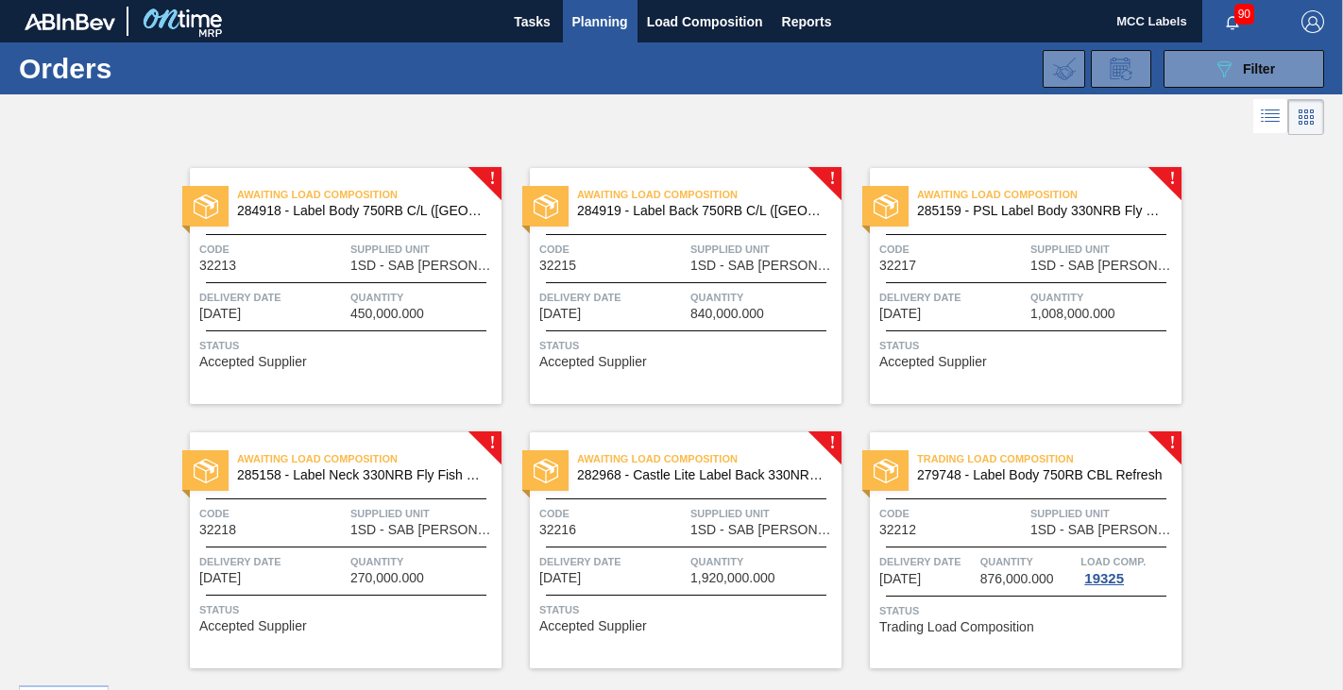
click at [348, 348] on span "Status" at bounding box center [347, 345] width 297 height 19
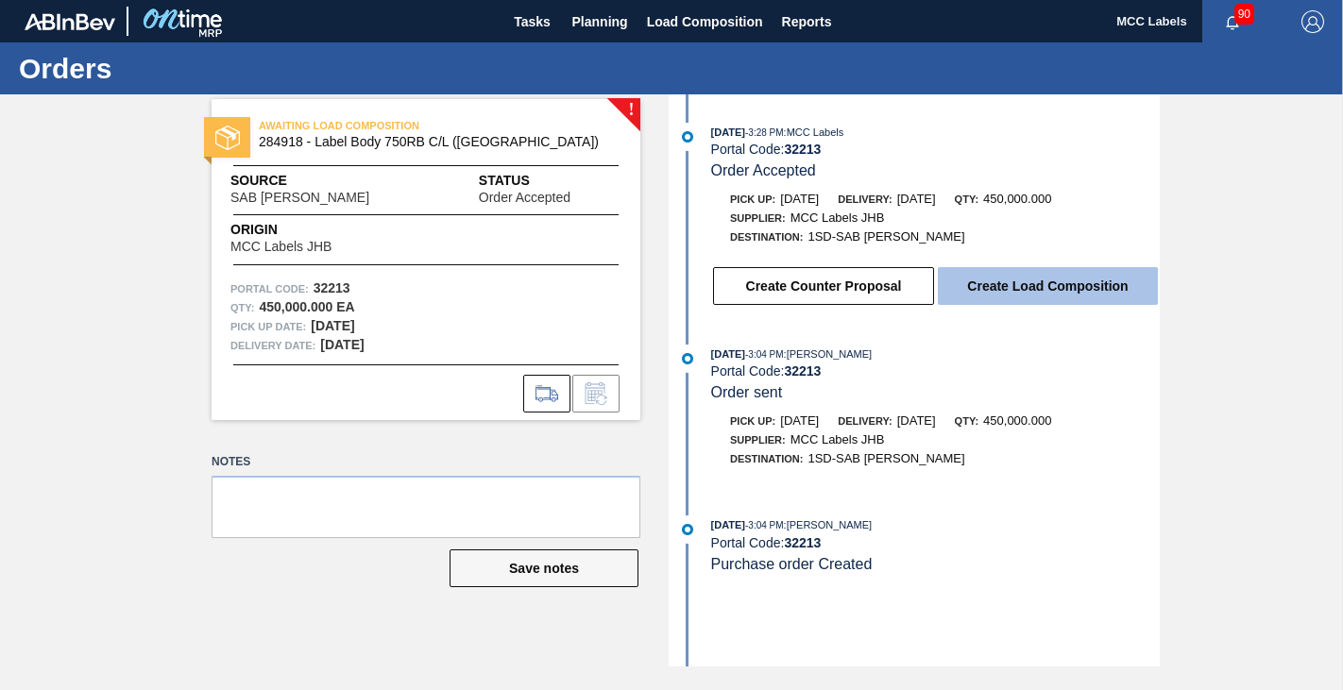
click at [1002, 288] on button "Create Load Composition" at bounding box center [1048, 286] width 220 height 38
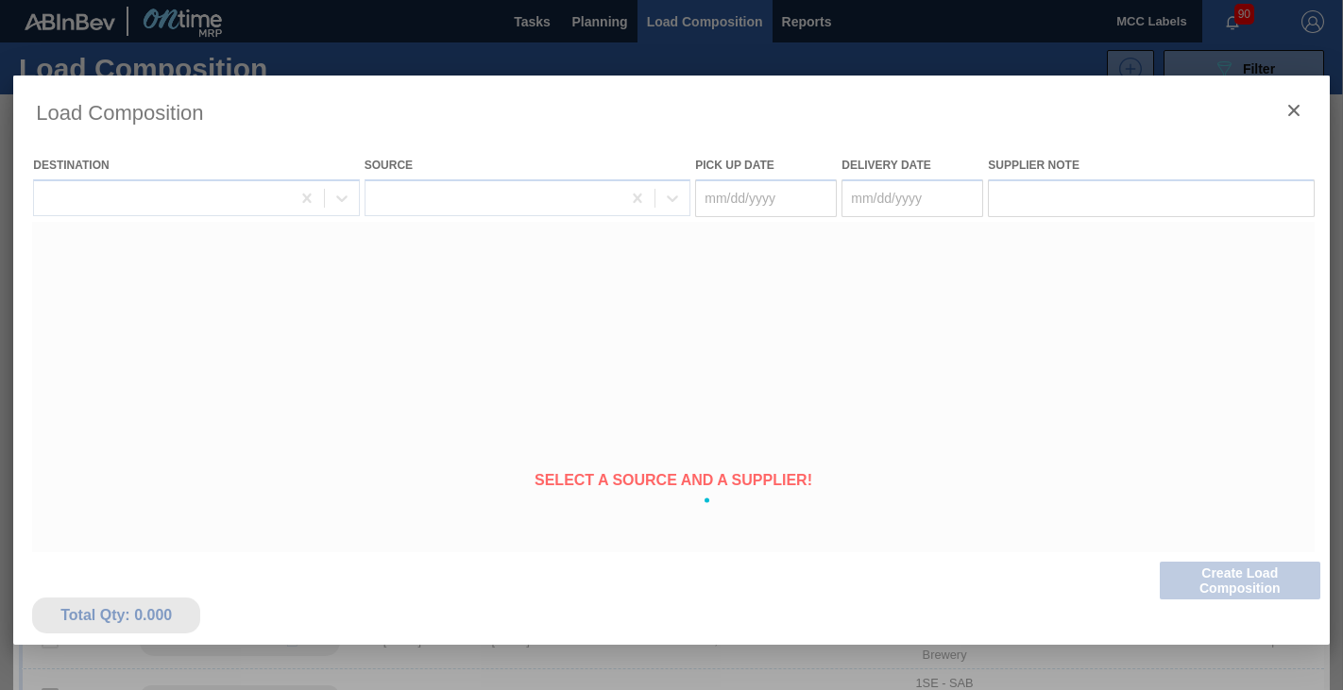
type Date "[DATE]"
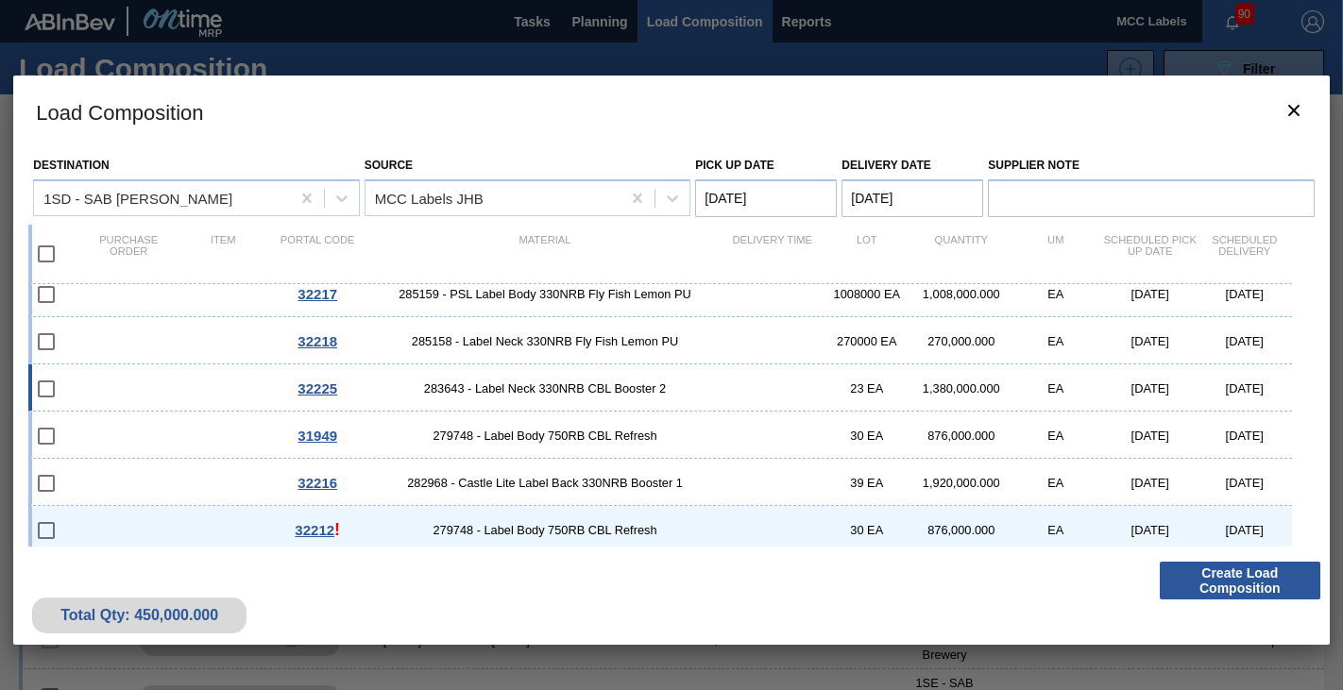
scroll to position [729, 0]
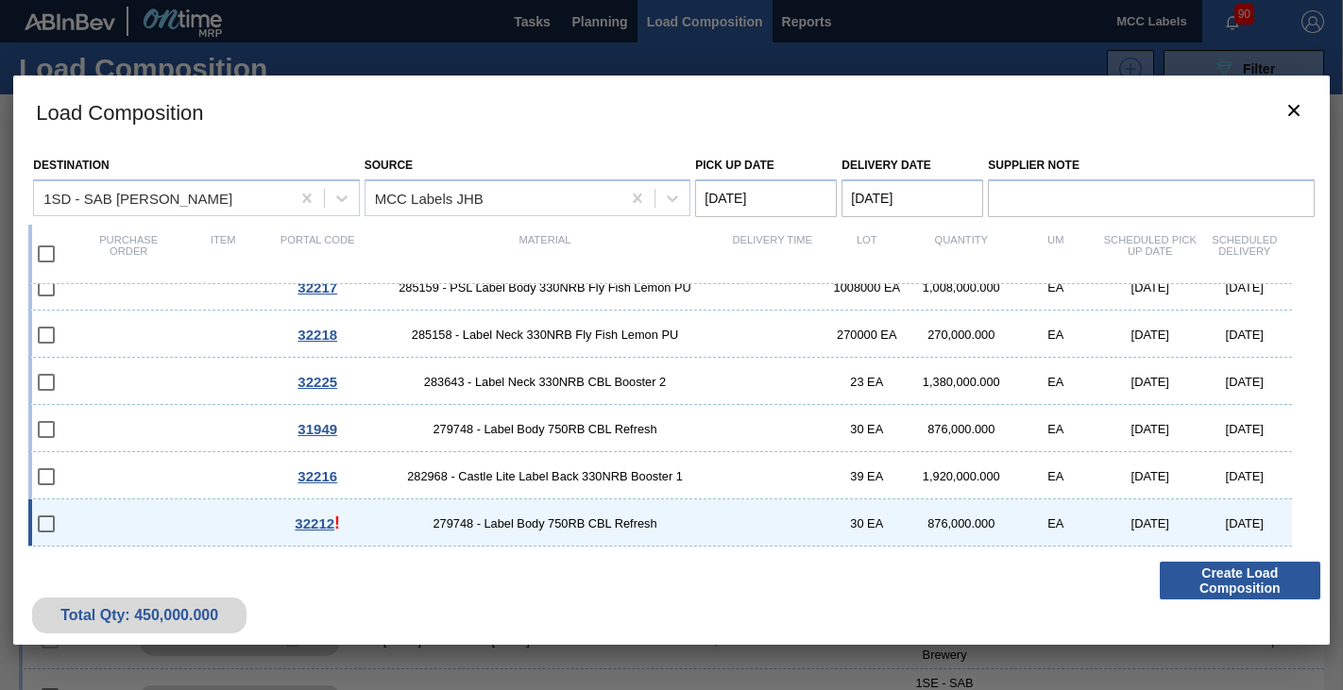
click at [49, 519] on input "checkbox" at bounding box center [46, 524] width 40 height 40
checkbox input "false"
click at [155, 516] on div "32212 ! 279748 - Label Body 750RB CBL Refresh 30 EA 876,000.000 EA [DATE] [DATE]" at bounding box center [659, 522] width 1263 height 47
checkbox input "true"
click at [158, 461] on div "32216 282968 - Castle Lite Label Back 330NRB Booster 1 39 EA 1,920,000.000 EA […" at bounding box center [659, 475] width 1263 height 47
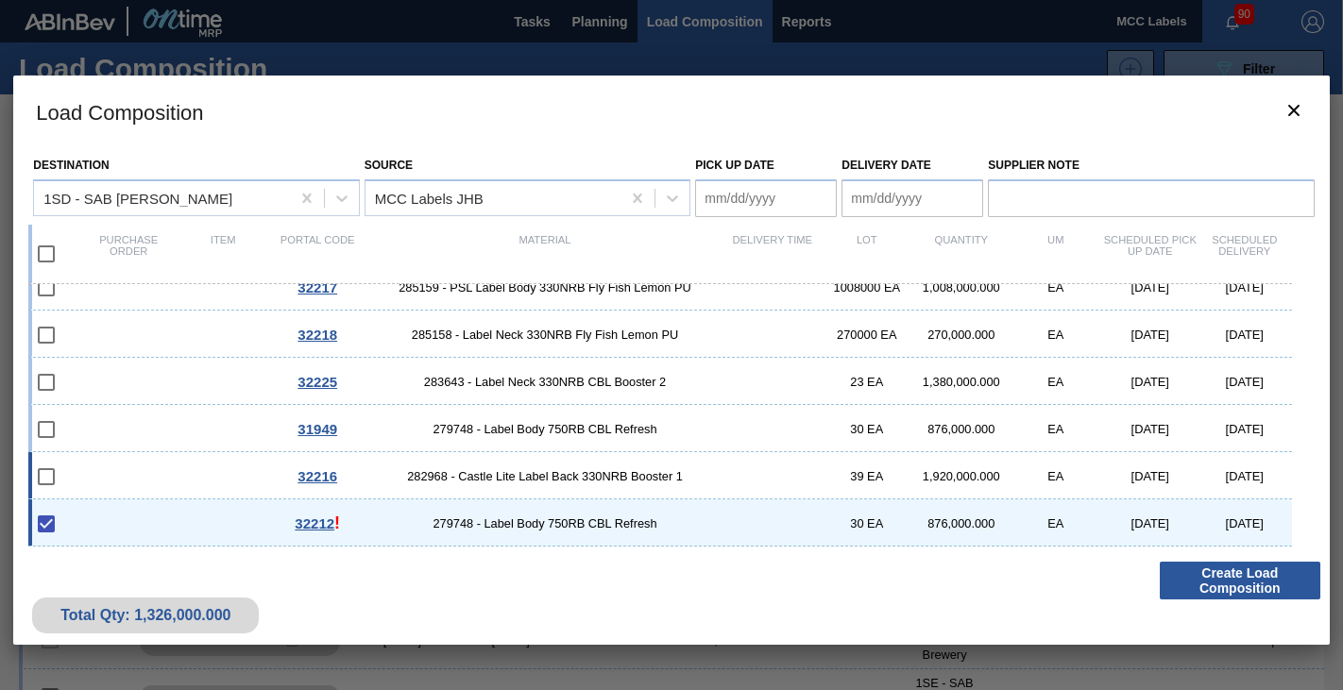
checkbox input "true"
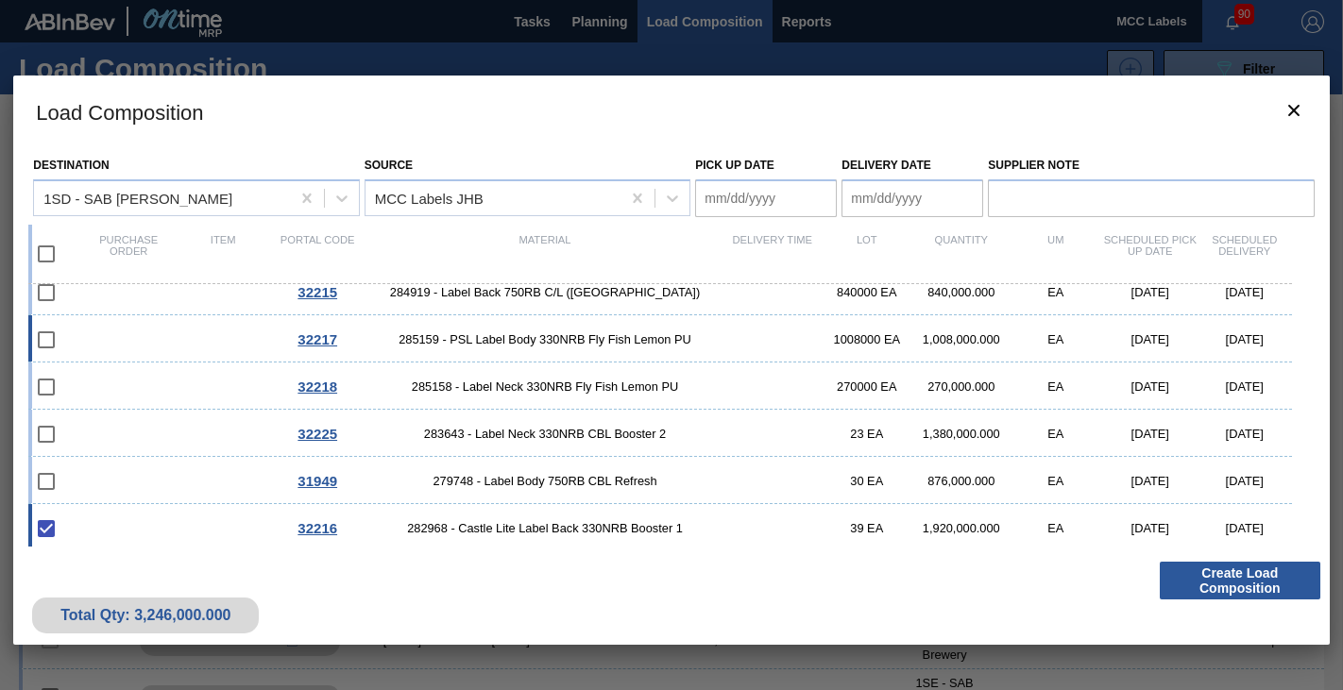
scroll to position [634, 0]
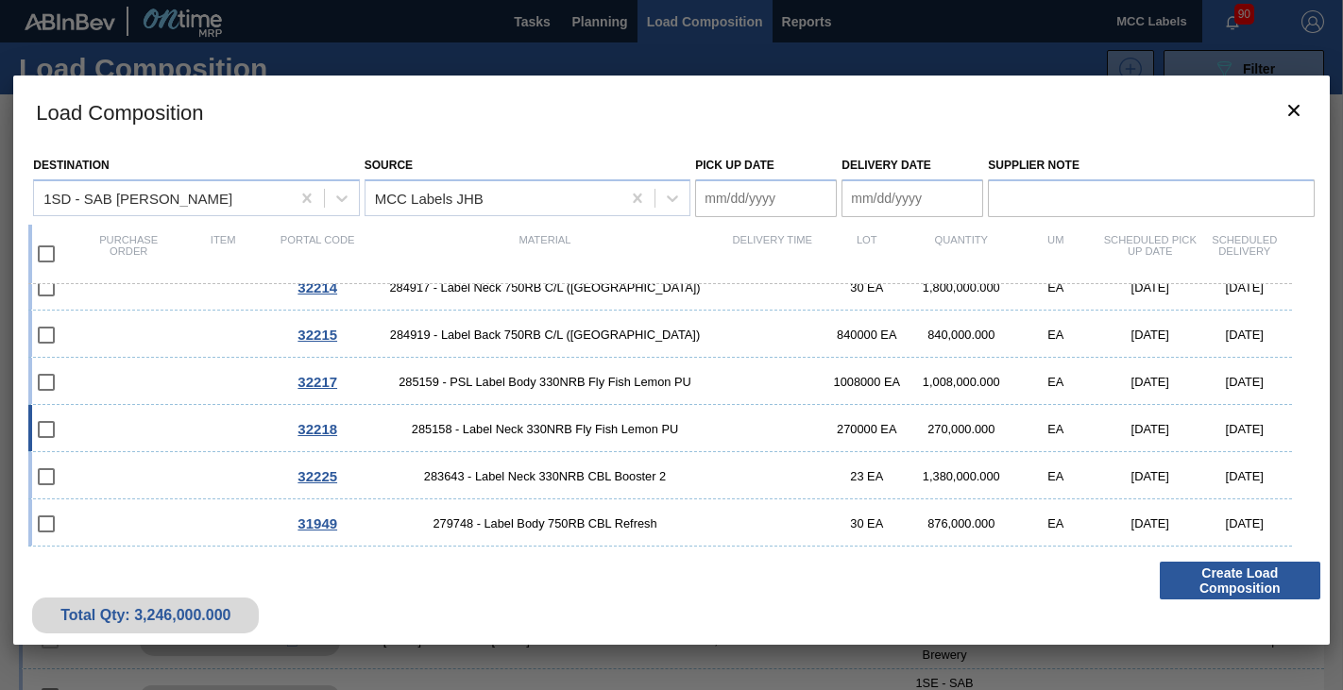
click at [170, 431] on div "32218 285158 - Label Neck 330NRB Fly Fish Lemon PU 270000 EA 270,000.000 EA [DA…" at bounding box center [659, 428] width 1263 height 47
click at [130, 427] on div "32218 285158 - Label Neck 330NRB Fly Fish Lemon PU 270000 EA 270,000.000 EA [DA…" at bounding box center [659, 428] width 1263 height 47
click at [129, 425] on div "32218 285158 - Label Neck 330NRB Fly Fish Lemon PU 270000 EA 270,000.000 EA [DA…" at bounding box center [659, 428] width 1263 height 47
checkbox input "true"
click at [145, 375] on div "32217 285159 - PSL Label Body 330NRB Fly Fish Lemon PU 1008000 EA 1,008,000.000…" at bounding box center [659, 381] width 1263 height 47
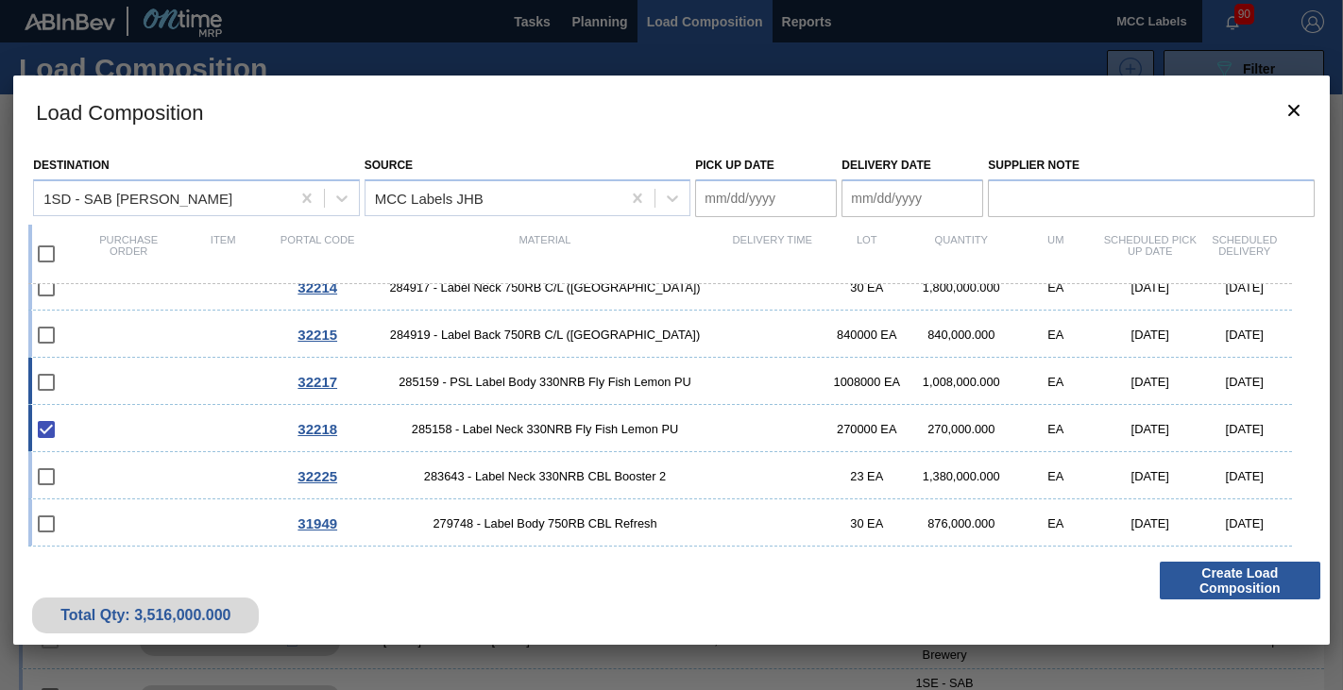
checkbox input "true"
click at [169, 330] on div "32215 284919 - Label Back 750RB C/L ([GEOGRAPHIC_DATA]) 840000 EA 840,000.000 E…" at bounding box center [659, 334] width 1263 height 47
checkbox input "true"
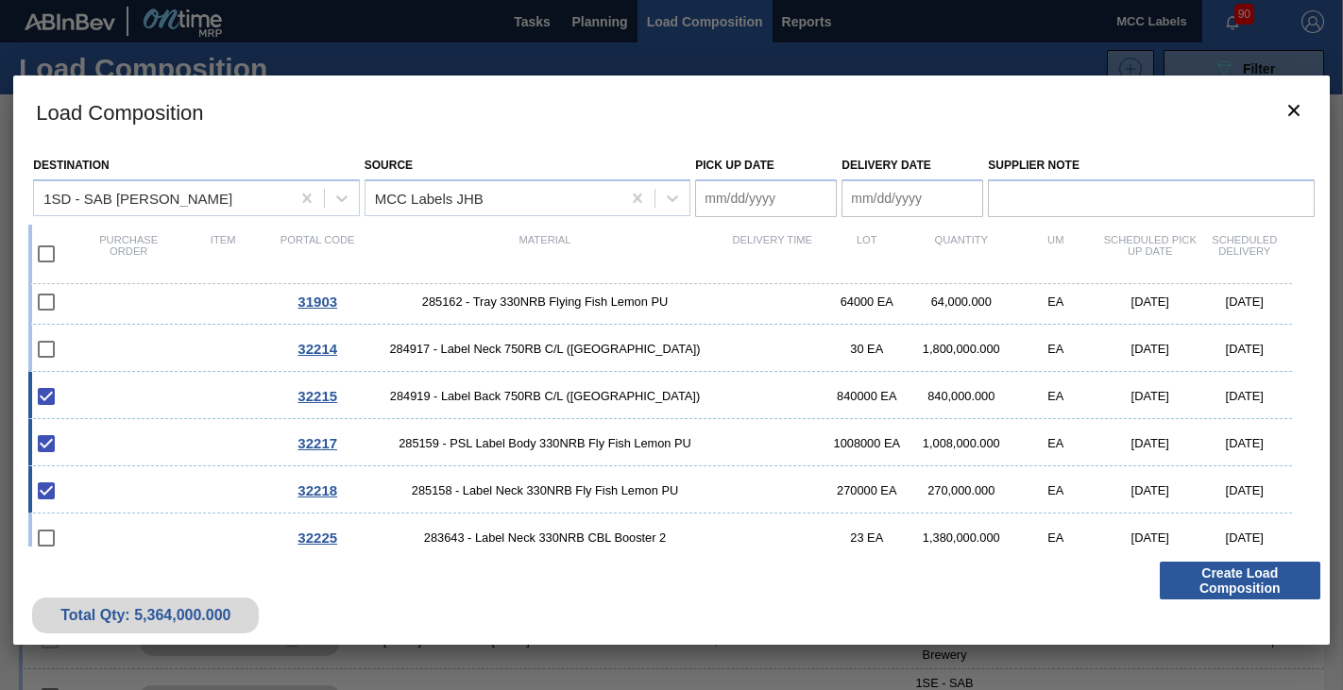
scroll to position [540, 0]
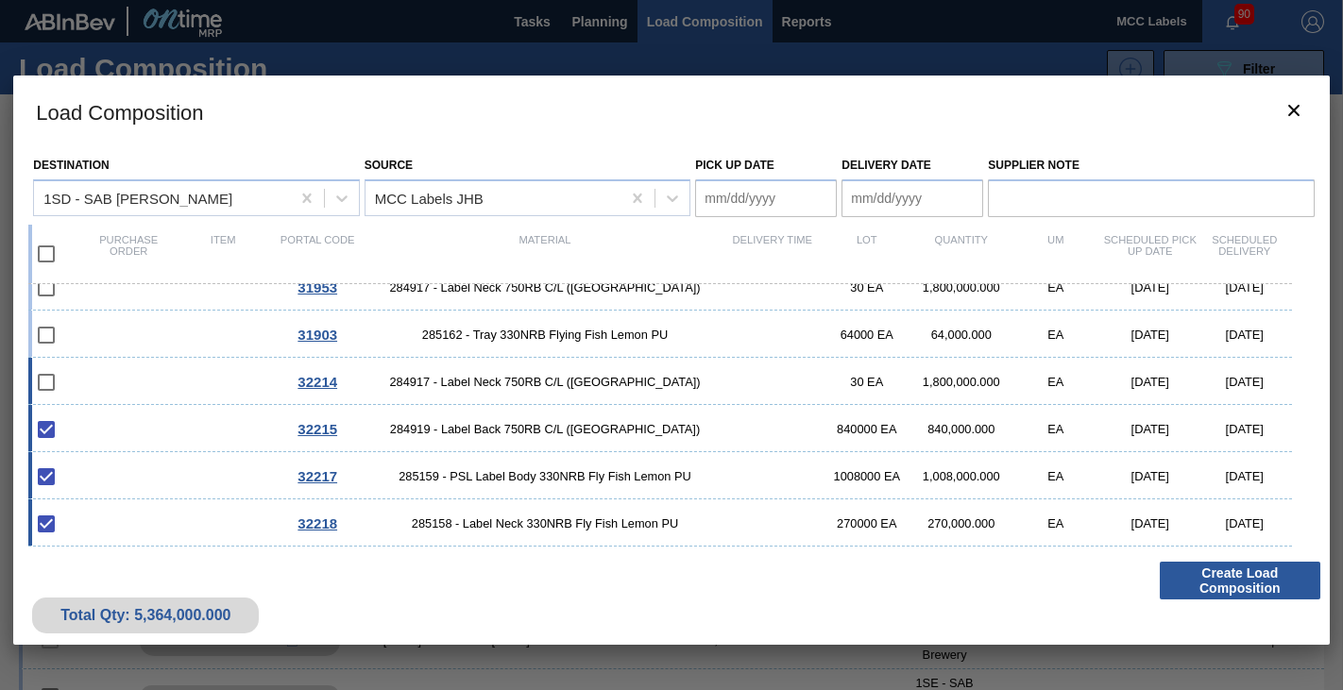
click at [170, 380] on div "32214 284917 - Label Neck 750RB C/L ([GEOGRAPHIC_DATA]) 30 EA 1,800,000.000 EA …" at bounding box center [659, 381] width 1263 height 47
checkbox input "true"
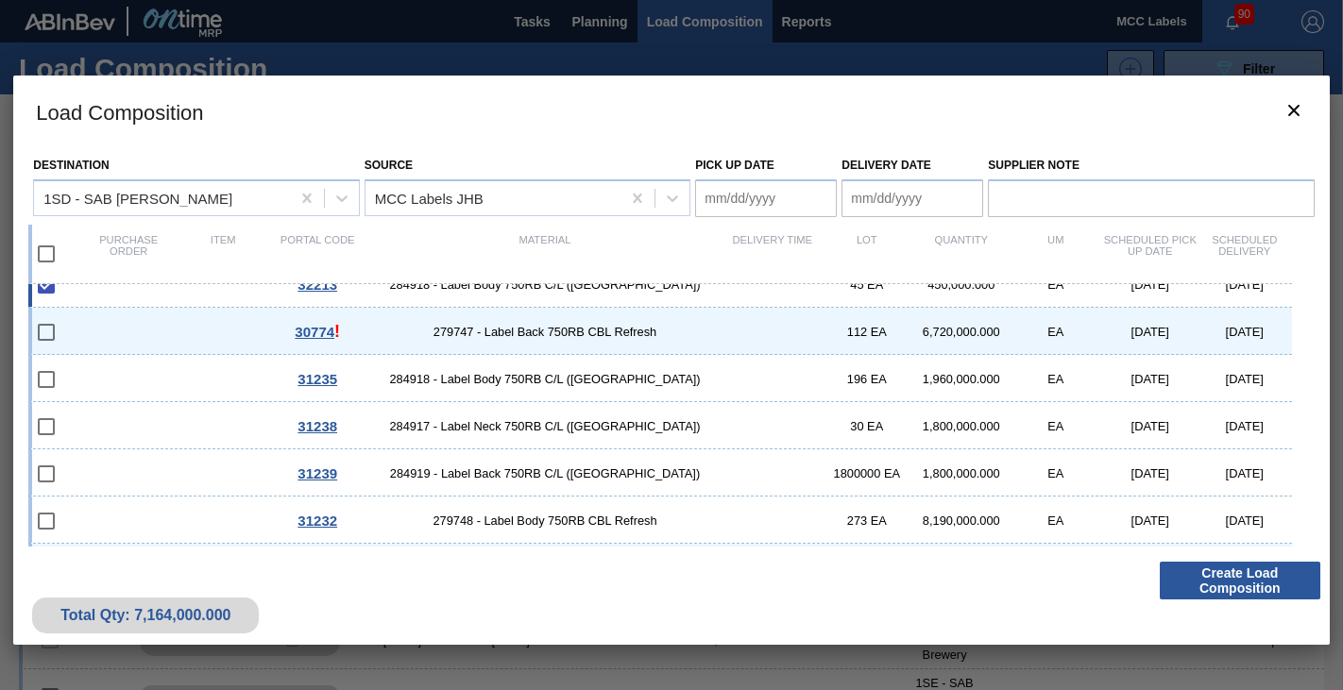
scroll to position [0, 0]
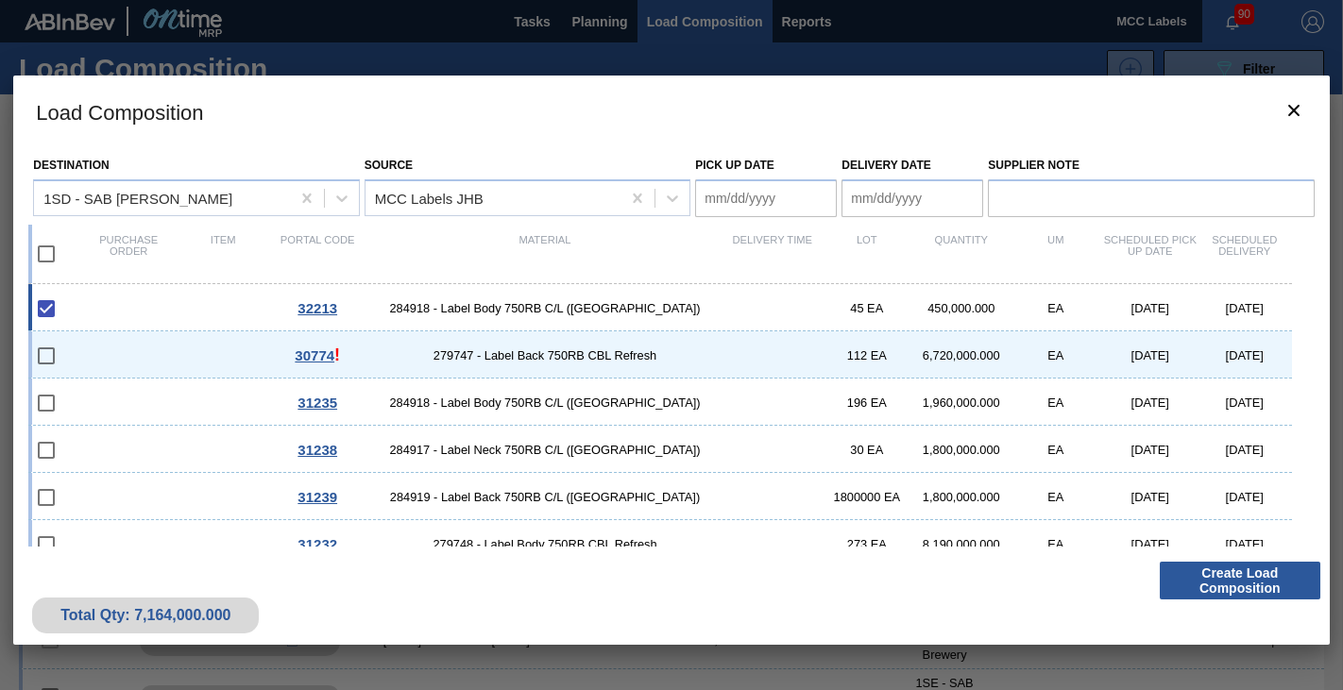
drag, startPoint x: 778, startPoint y: 193, endPoint x: 786, endPoint y: 208, distance: 16.9
click at [776, 193] on Date "Pick up Date" at bounding box center [766, 198] width 142 height 38
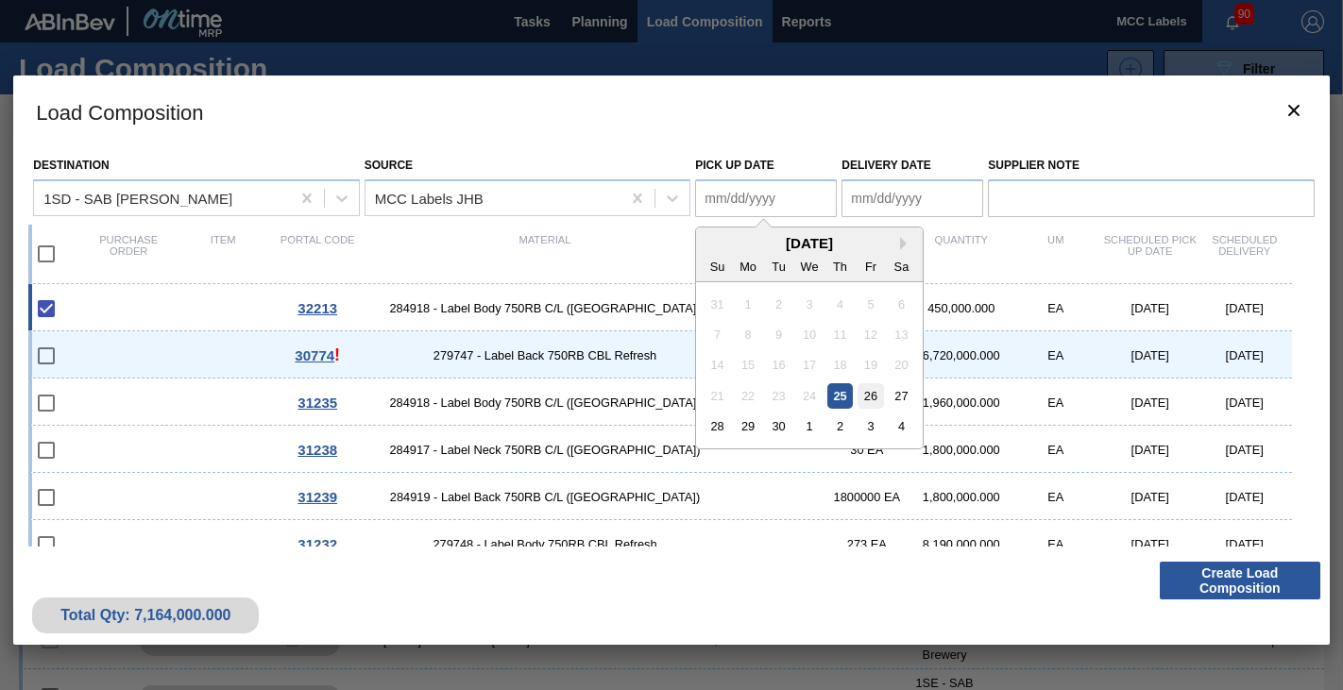
click at [870, 394] on div "26" at bounding box center [870, 395] width 25 height 25
type Date "[DATE]"
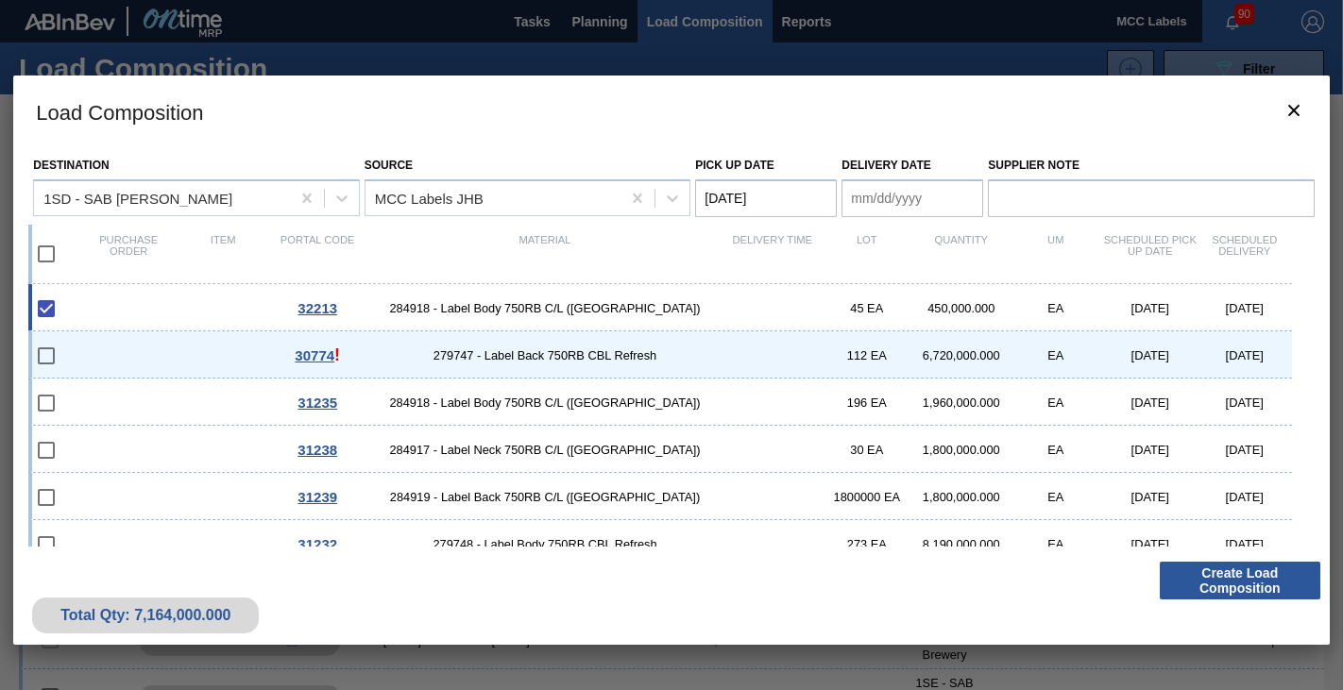
click at [870, 199] on Date "Delivery Date" at bounding box center [912, 198] width 142 height 38
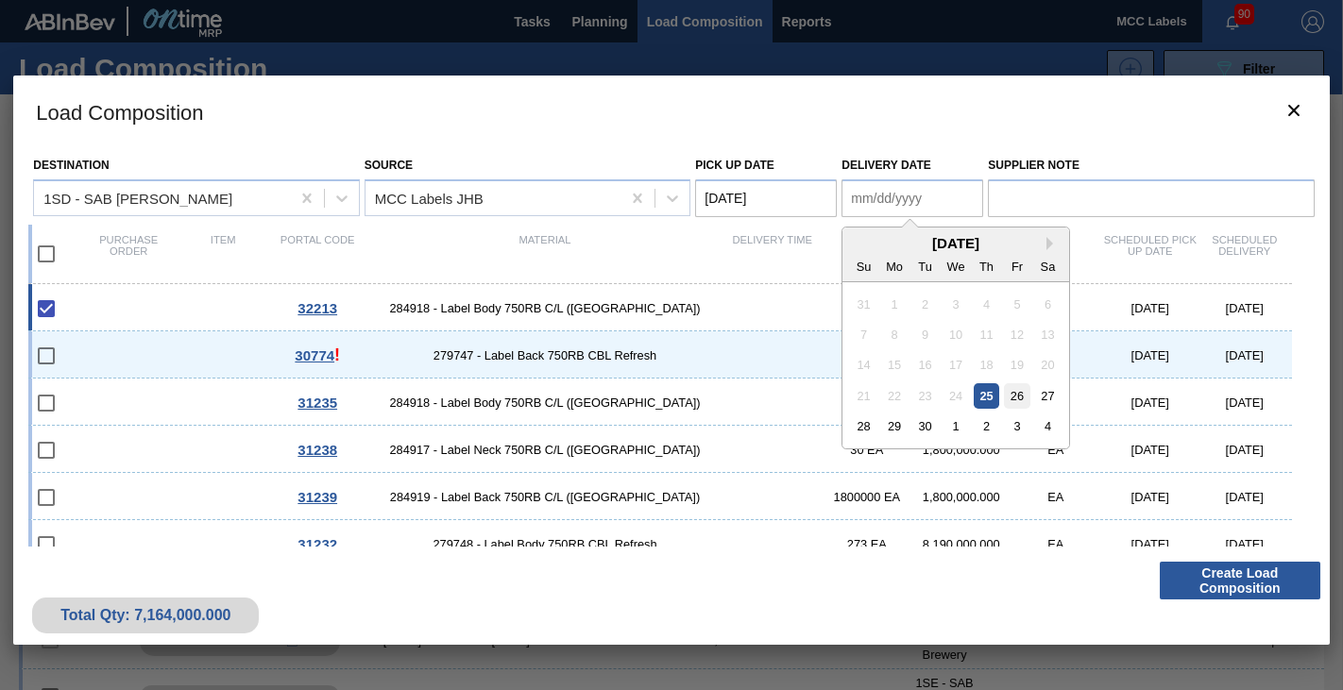
click at [1014, 397] on div "26" at bounding box center [1017, 395] width 25 height 25
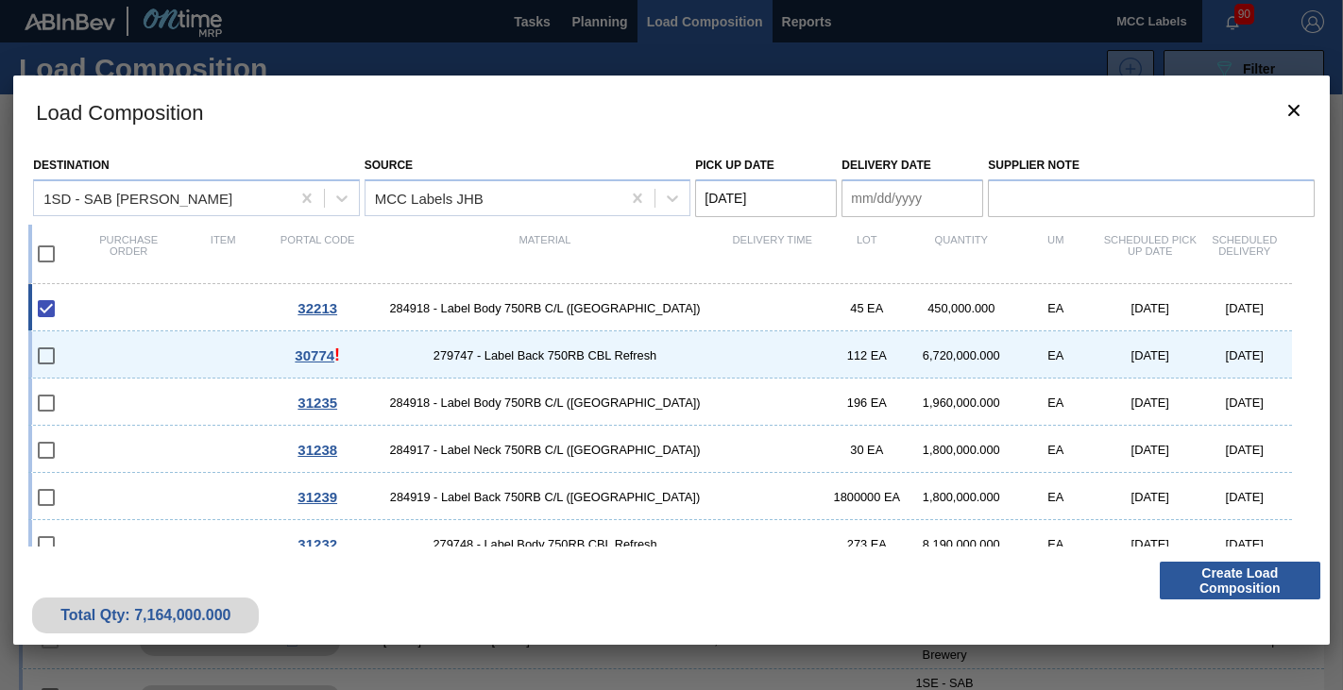
type Date "[DATE]"
click at [1209, 569] on button "Create Load Composition" at bounding box center [1239, 581] width 161 height 38
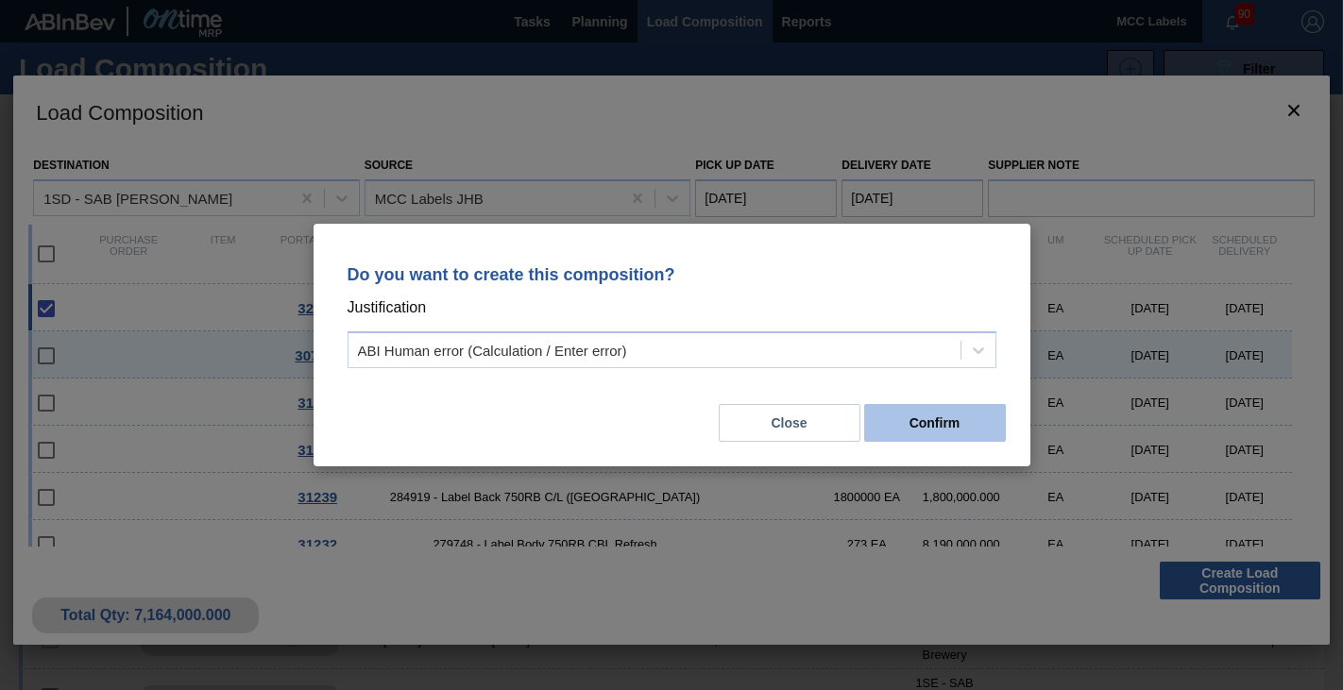
click at [938, 415] on button "Confirm" at bounding box center [935, 423] width 142 height 38
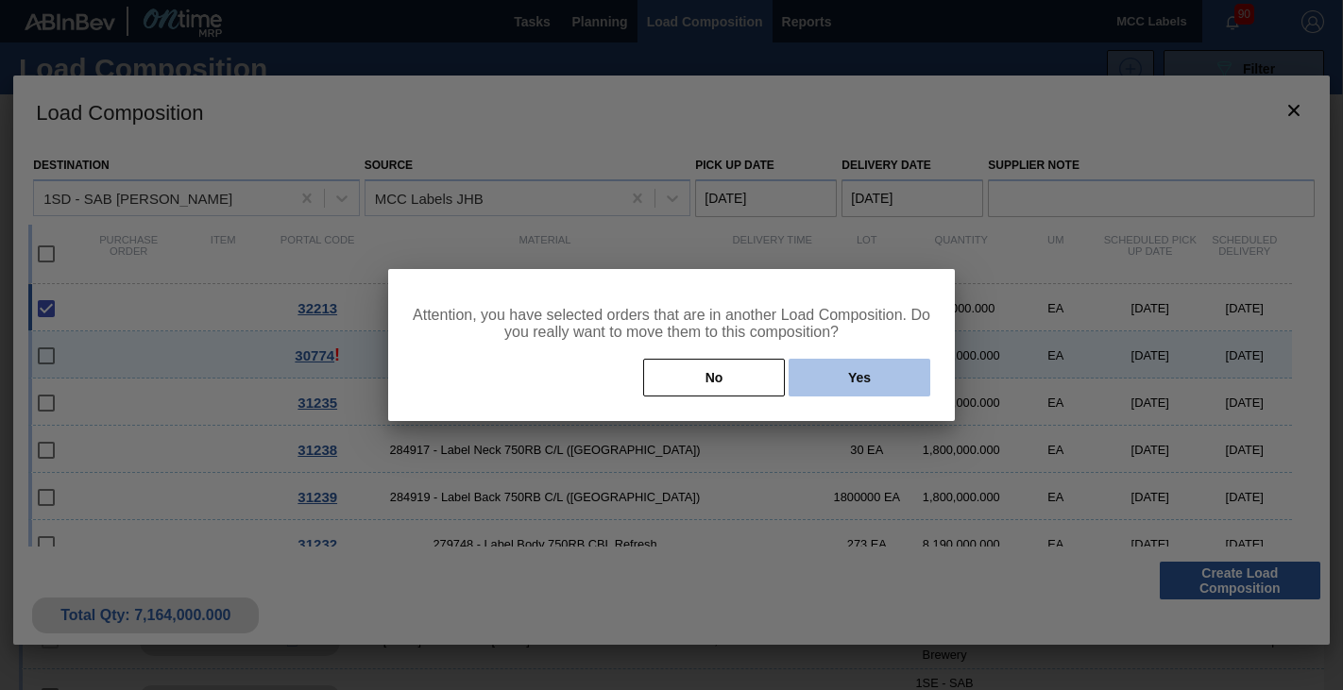
click at [817, 373] on button "Yes" at bounding box center [859, 378] width 142 height 38
